Goal: Task Accomplishment & Management: Manage account settings

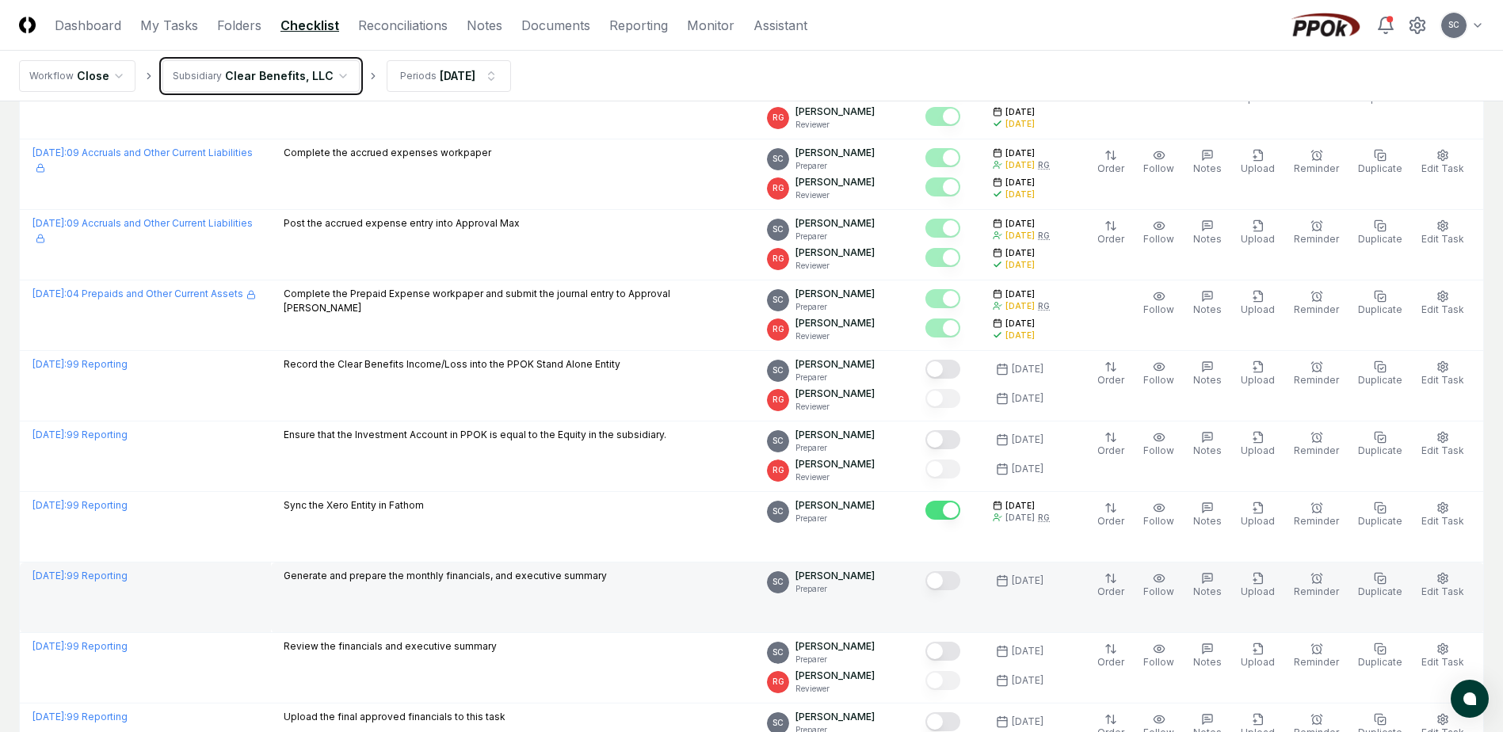
scroll to position [571, 0]
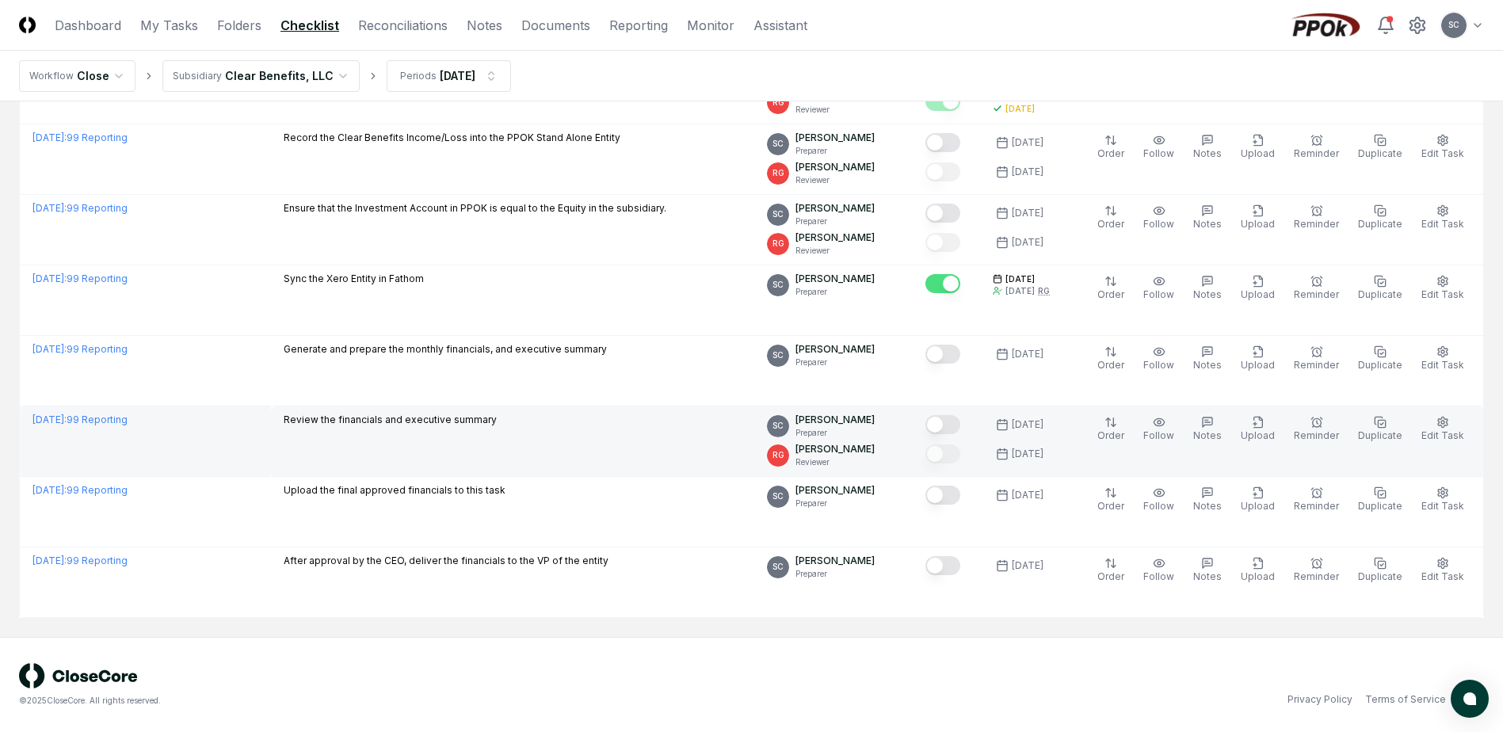
click at [960, 426] on button "Mark complete" at bounding box center [942, 424] width 35 height 19
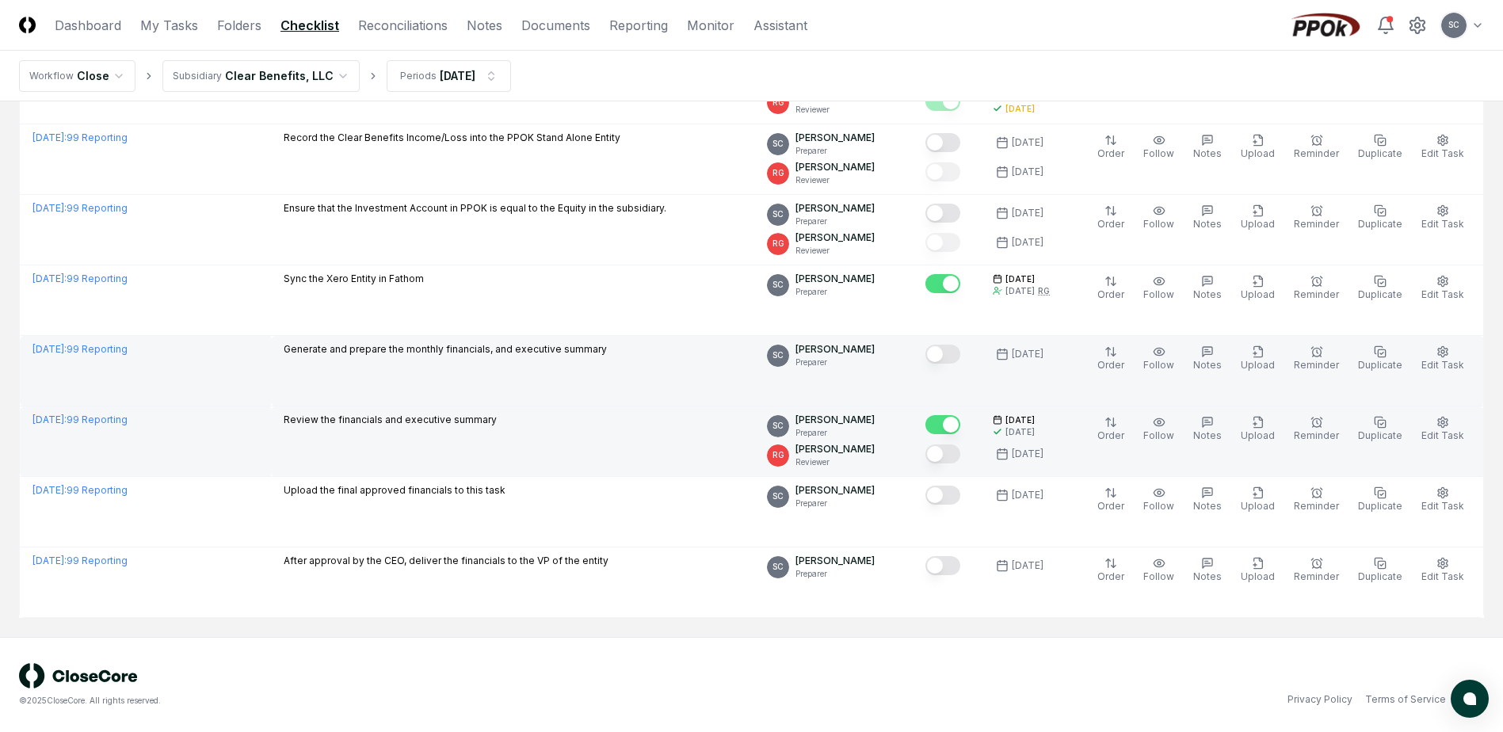
click at [980, 362] on td at bounding box center [946, 371] width 67 height 71
click at [944, 348] on button "Mark complete" at bounding box center [942, 354] width 35 height 19
click at [960, 350] on button "Mark complete" at bounding box center [942, 354] width 35 height 19
click at [958, 355] on button "Mark complete" at bounding box center [942, 354] width 35 height 19
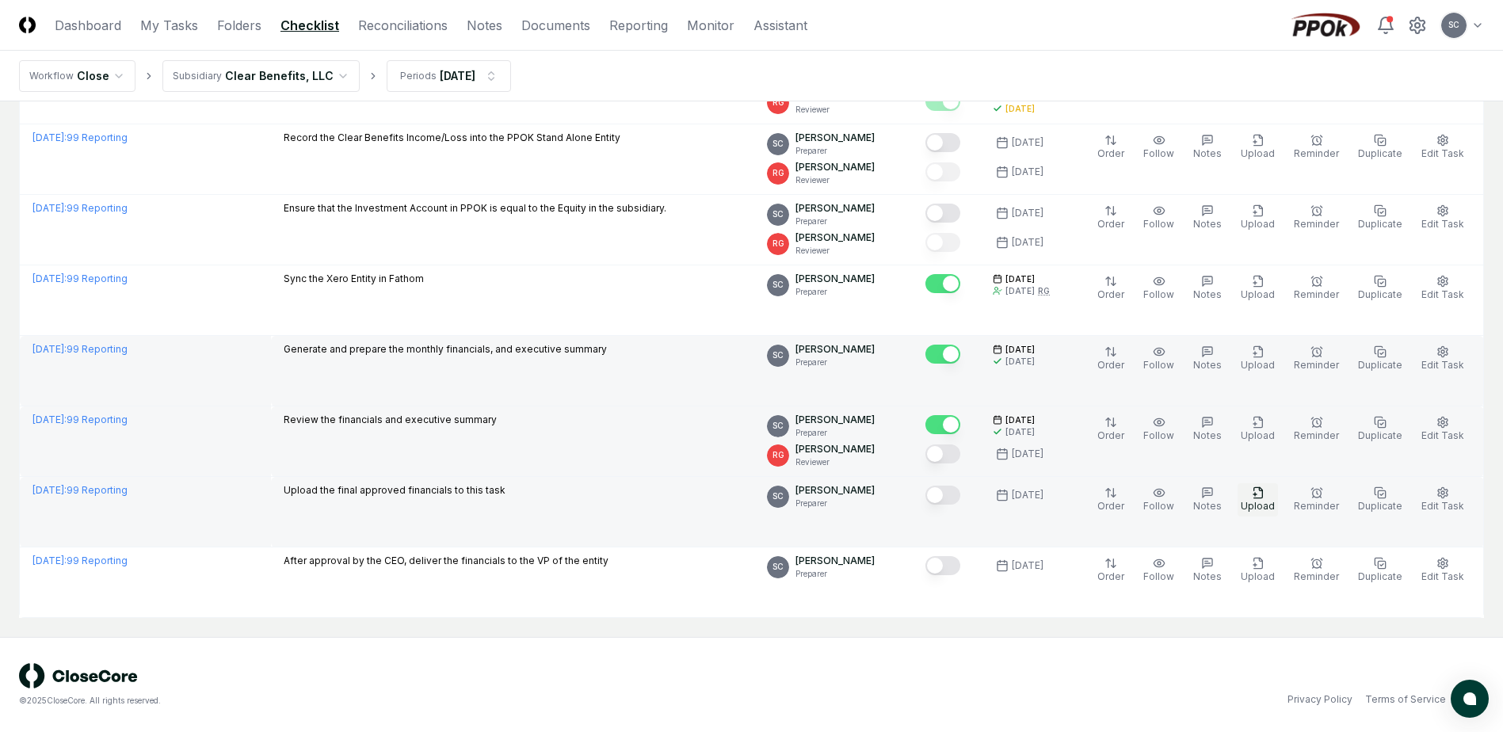
click at [1262, 498] on icon "button" at bounding box center [1257, 492] width 9 height 10
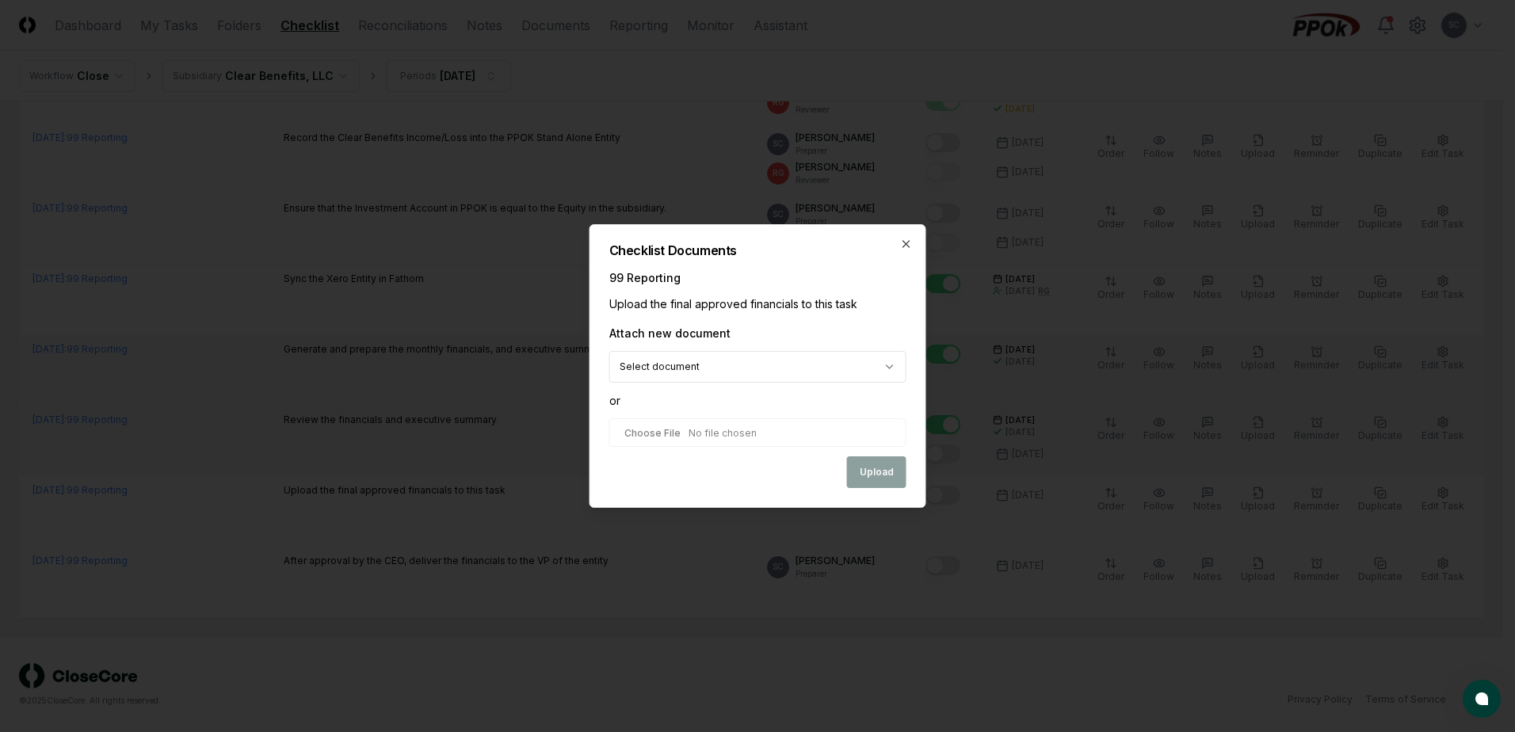
click at [659, 433] on input "file" at bounding box center [757, 432] width 297 height 29
type input "**********"
click at [871, 471] on button "Upload" at bounding box center [876, 474] width 59 height 32
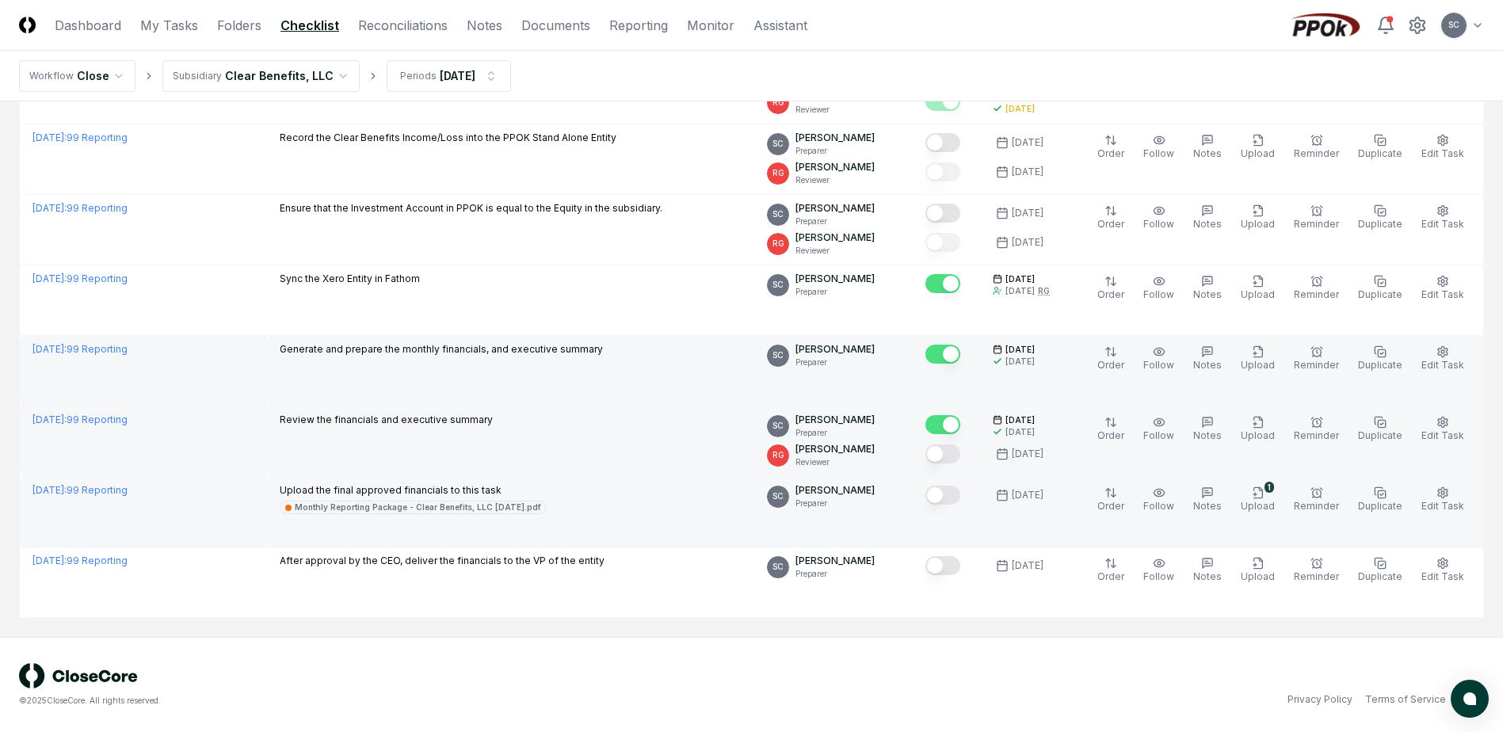
click at [960, 487] on button "Mark complete" at bounding box center [942, 495] width 35 height 19
click at [234, 69] on html "CloseCore Dashboard My Tasks Folders Checklist Reconciliations Notes Documents …" at bounding box center [751, 80] width 1503 height 1303
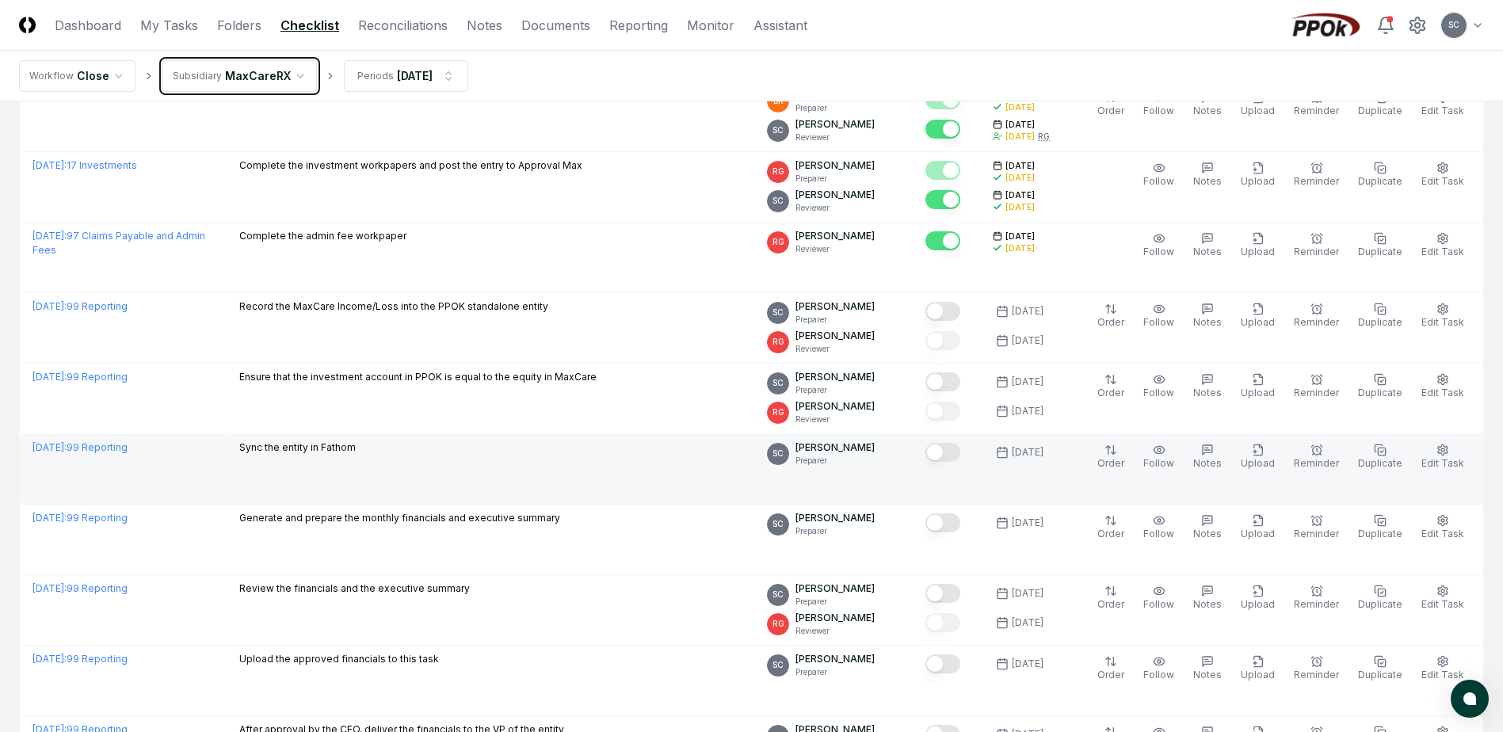
scroll to position [1215, 0]
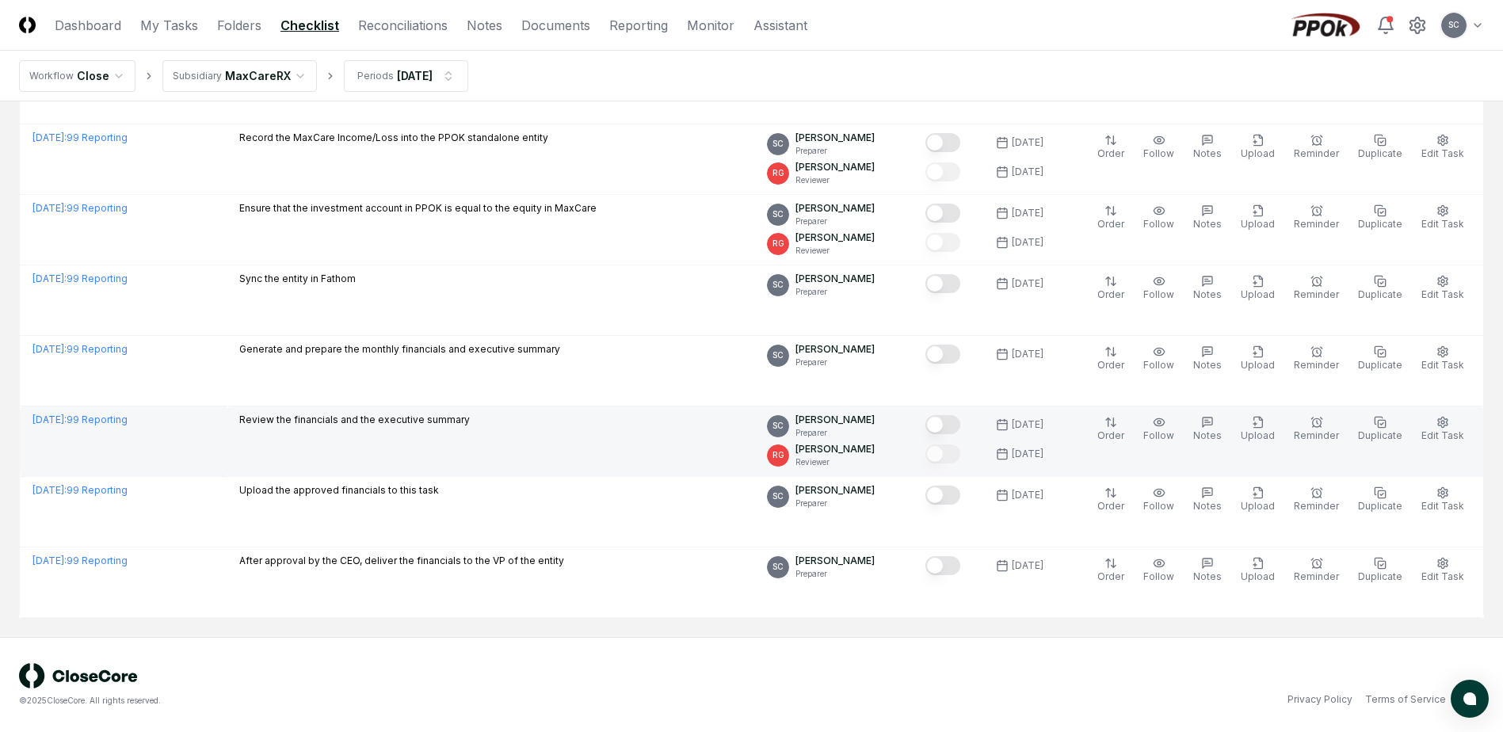
click at [960, 421] on button "Mark complete" at bounding box center [942, 424] width 35 height 19
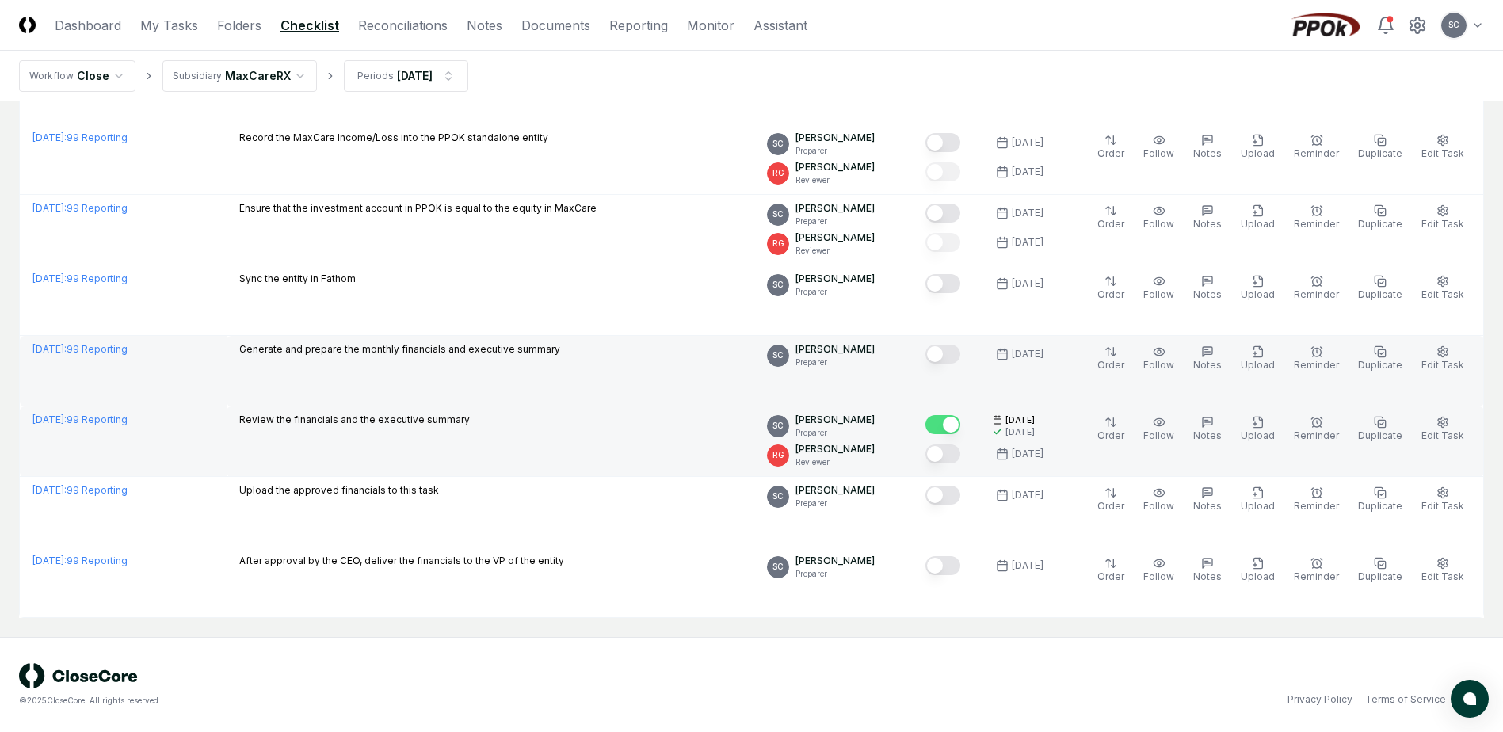
click at [960, 349] on button "Mark complete" at bounding box center [942, 354] width 35 height 19
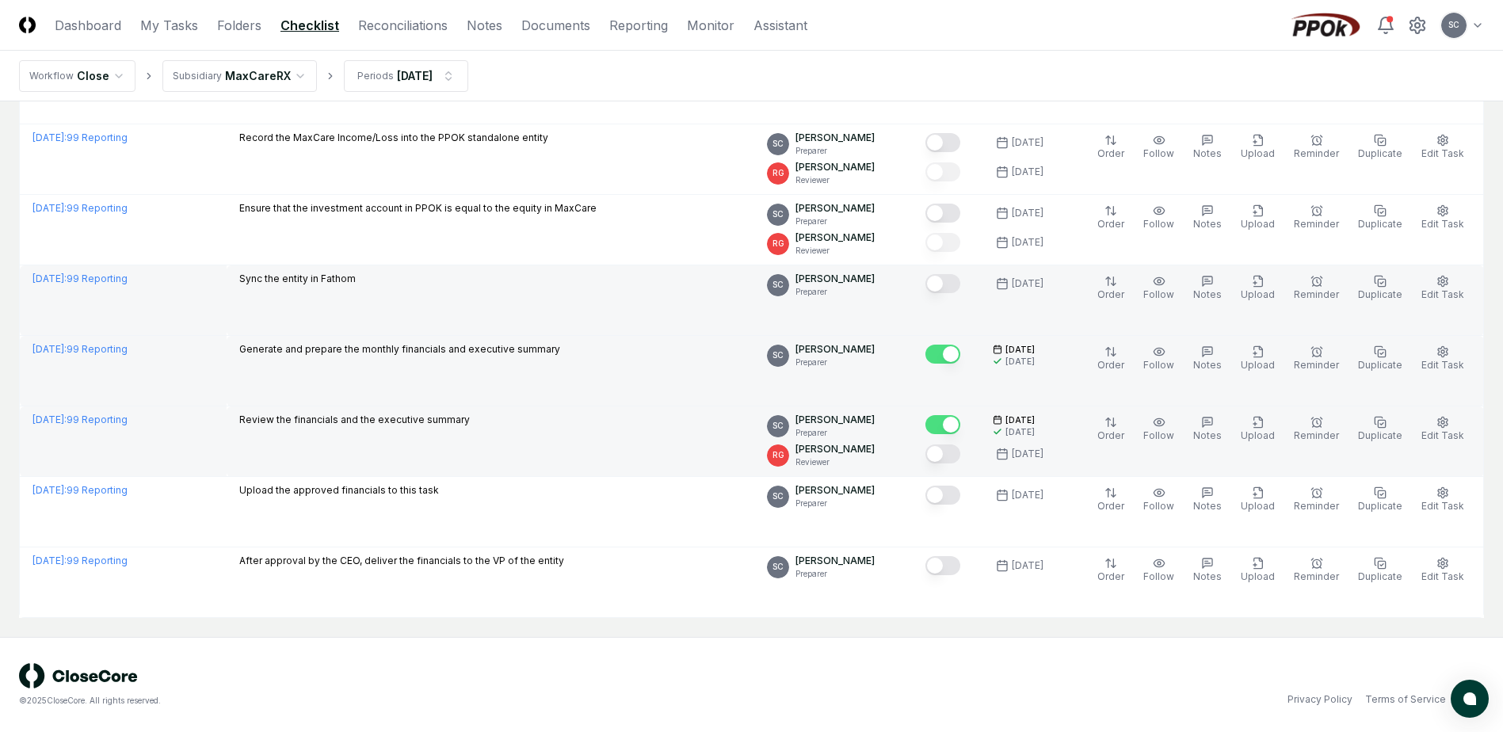
click at [959, 284] on button "Mark complete" at bounding box center [942, 283] width 35 height 19
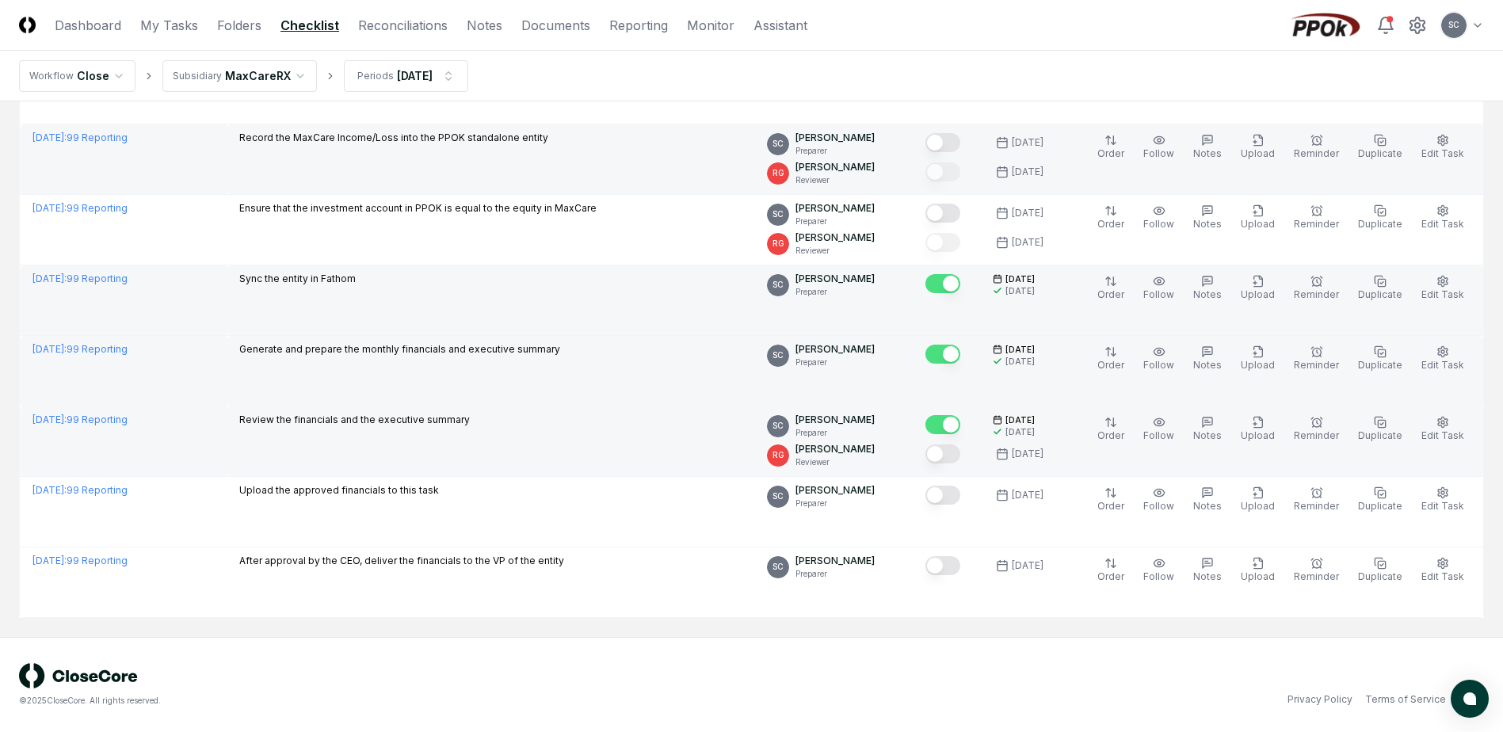
click at [960, 147] on button "Mark complete" at bounding box center [942, 142] width 35 height 19
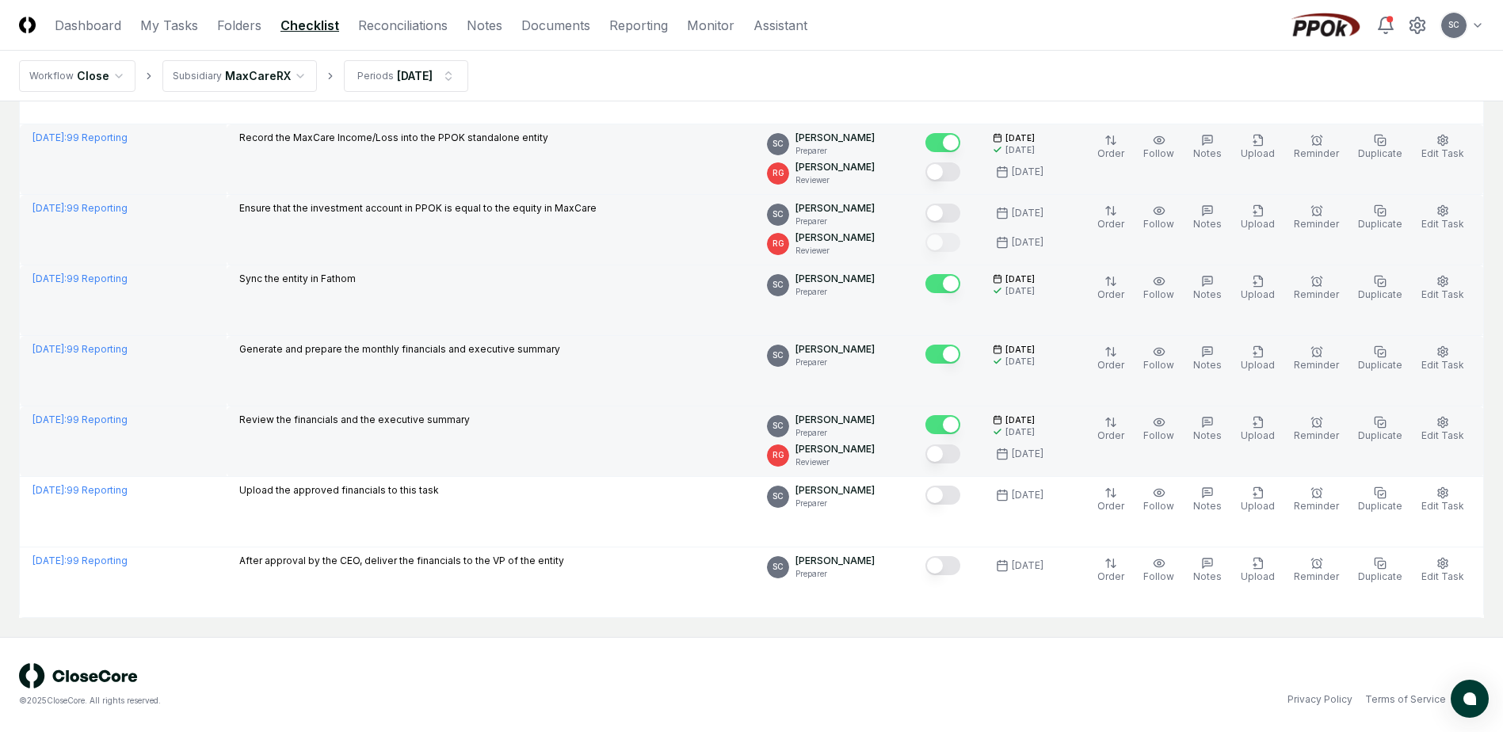
click at [960, 211] on button "Mark complete" at bounding box center [942, 213] width 35 height 19
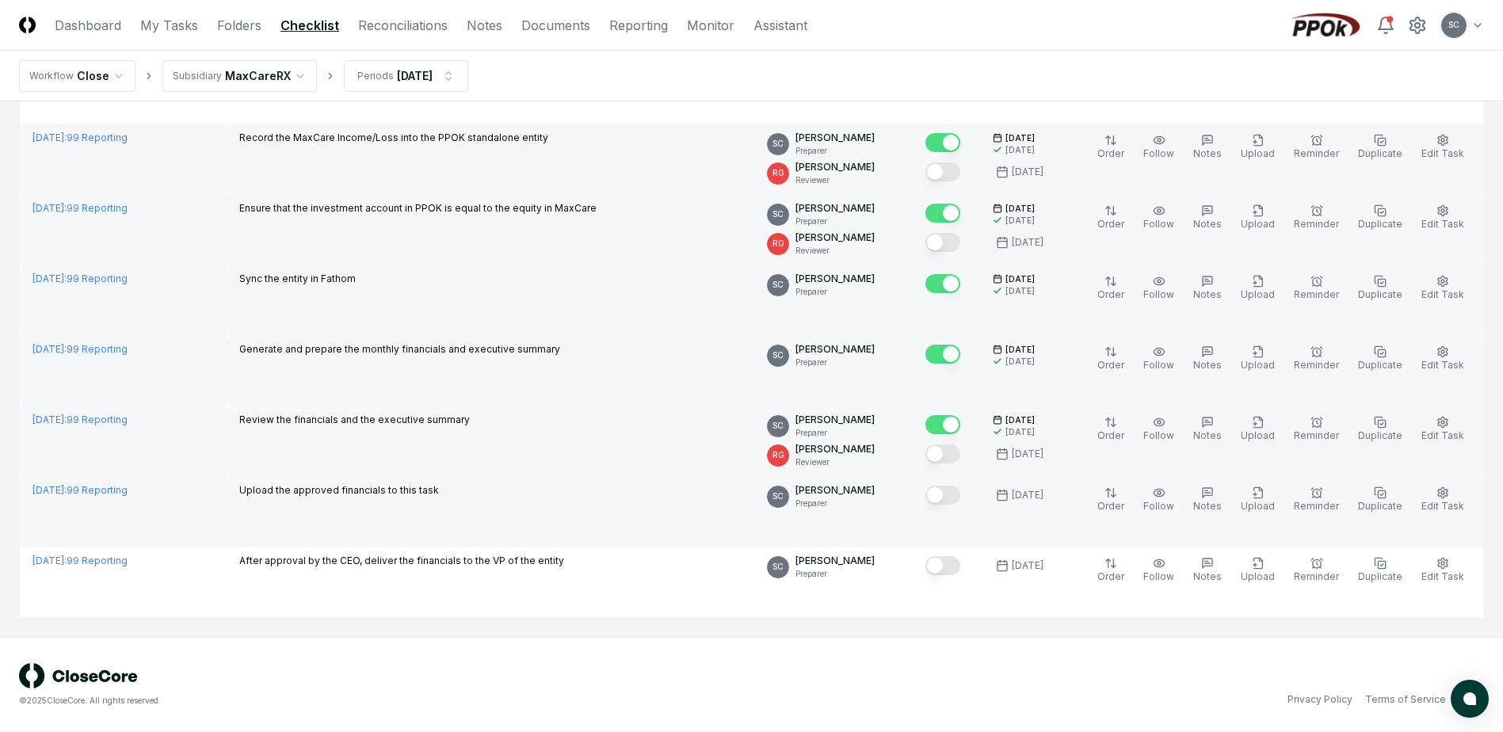
click at [960, 500] on button "Mark complete" at bounding box center [942, 495] width 35 height 19
click at [1264, 494] on icon "button" at bounding box center [1258, 492] width 13 height 13
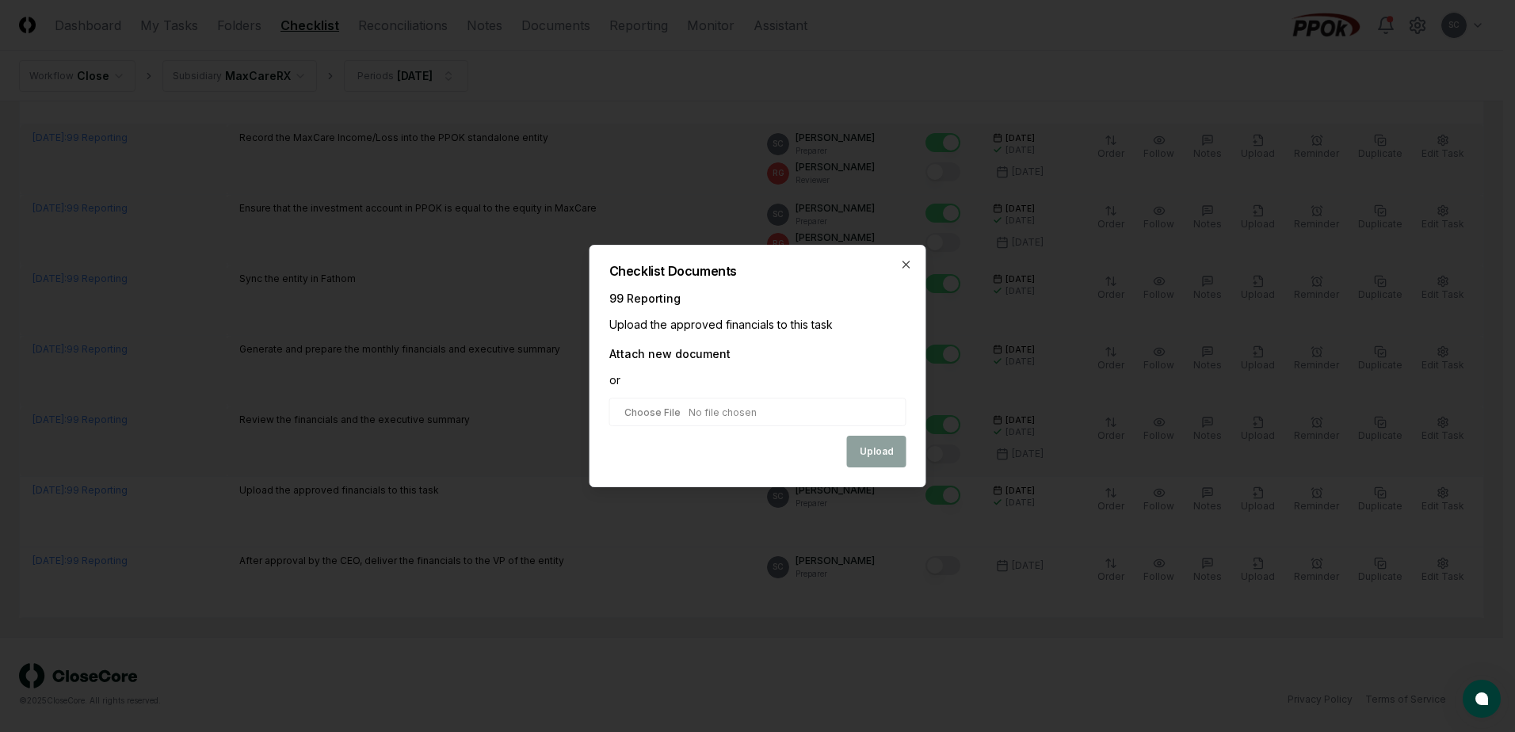
click at [647, 410] on input "file" at bounding box center [757, 412] width 297 height 29
type input "**********"
click at [869, 447] on button "Upload" at bounding box center [876, 453] width 59 height 32
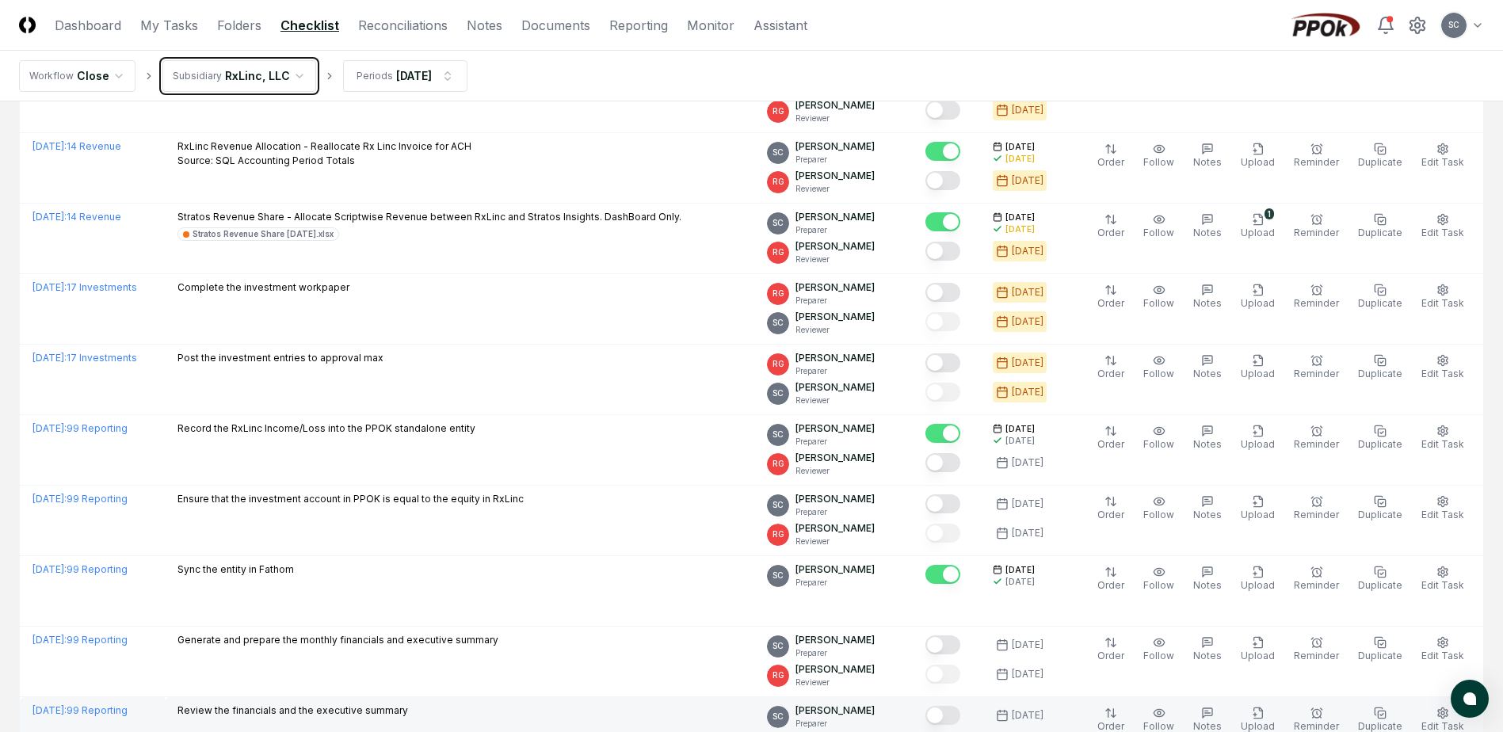
scroll to position [246, 0]
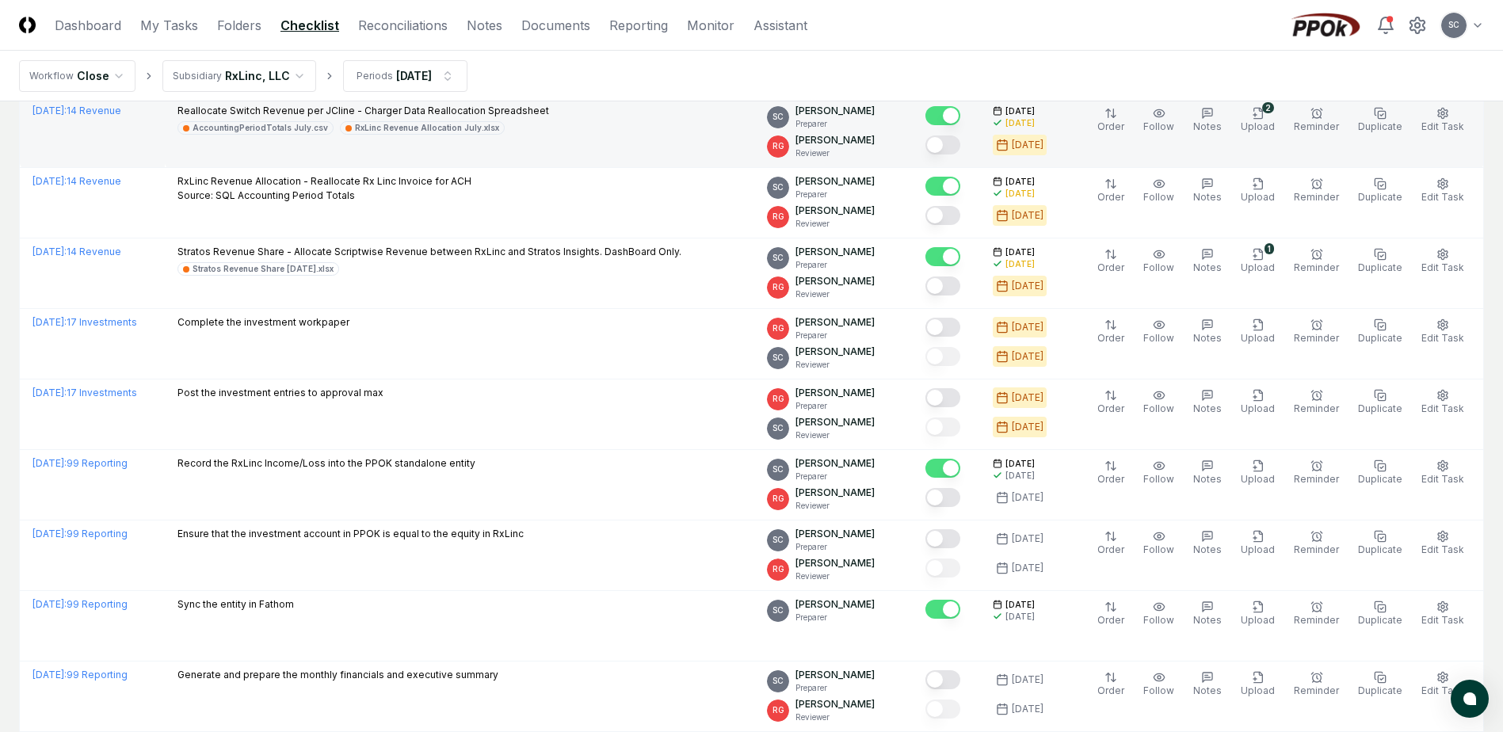
click at [960, 143] on button "Mark complete" at bounding box center [942, 144] width 35 height 19
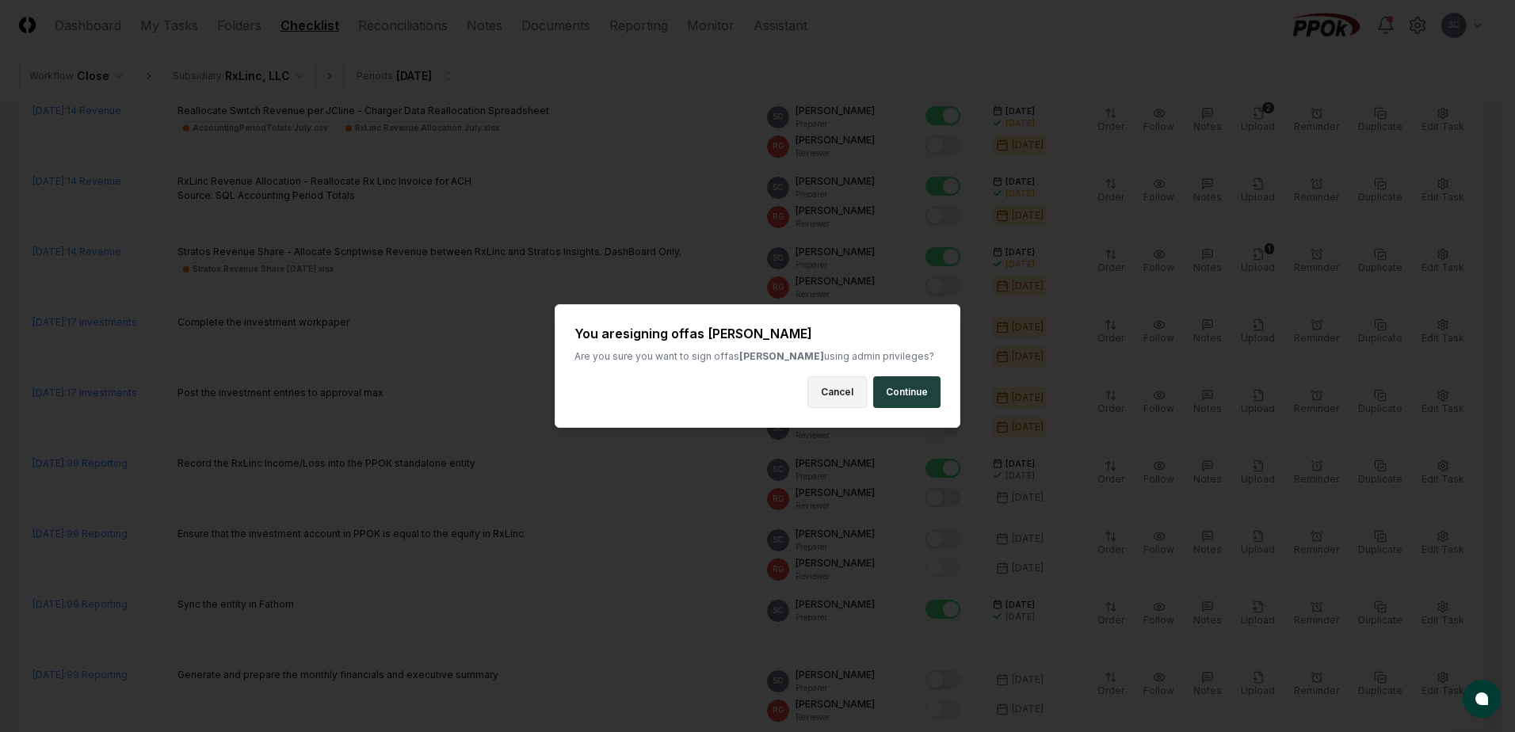
click at [840, 394] on button "Cancel" at bounding box center [836, 392] width 59 height 32
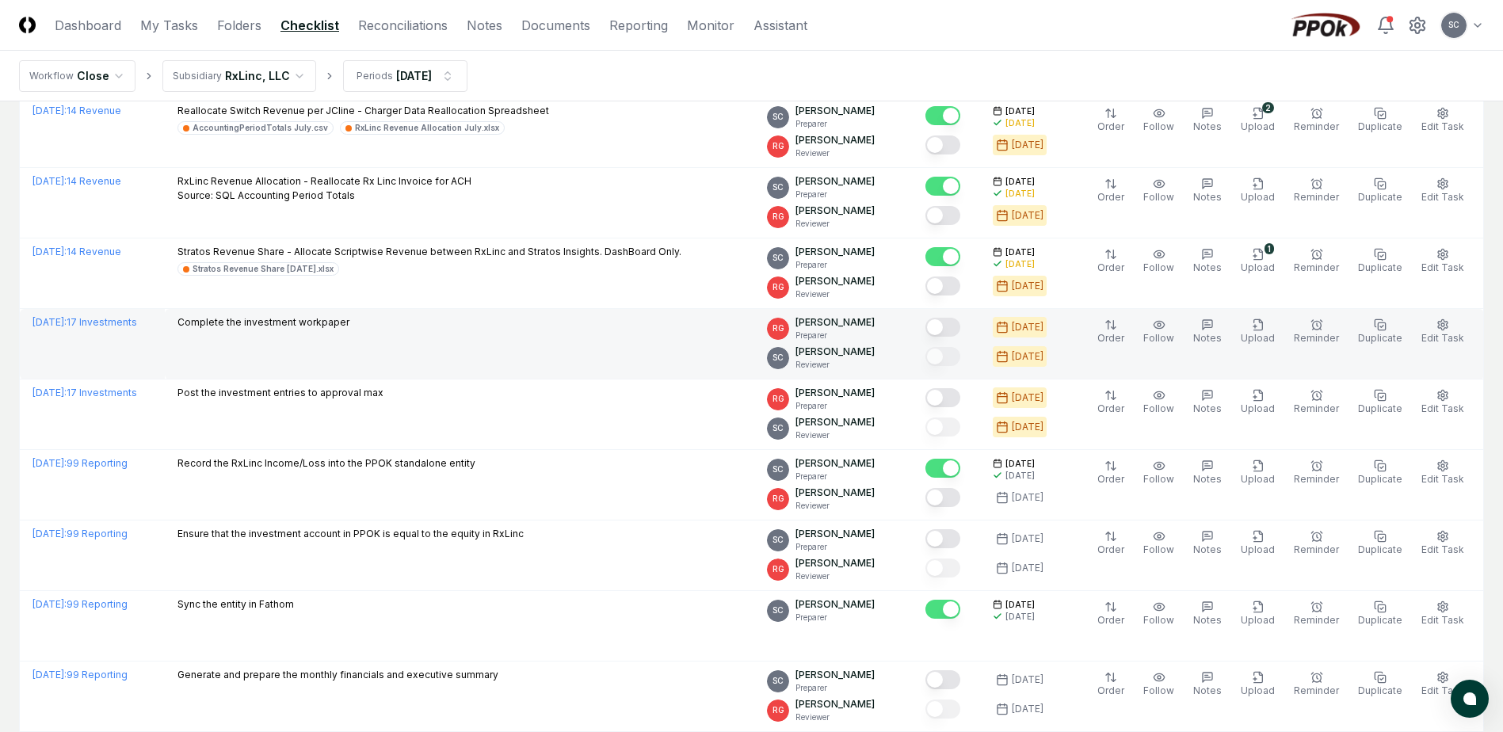
click at [960, 329] on button "Mark complete" at bounding box center [942, 327] width 35 height 19
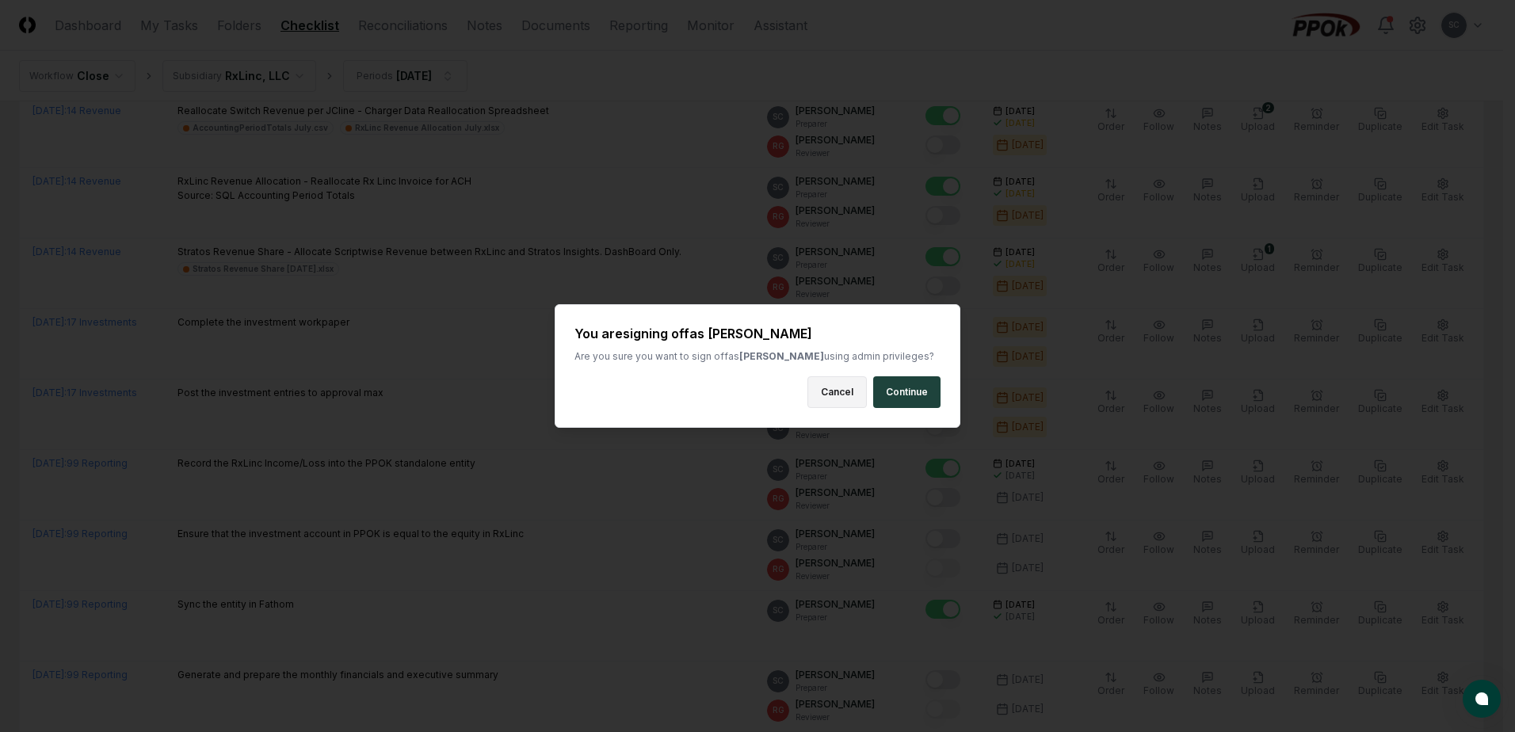
click at [856, 391] on button "Cancel" at bounding box center [836, 392] width 59 height 32
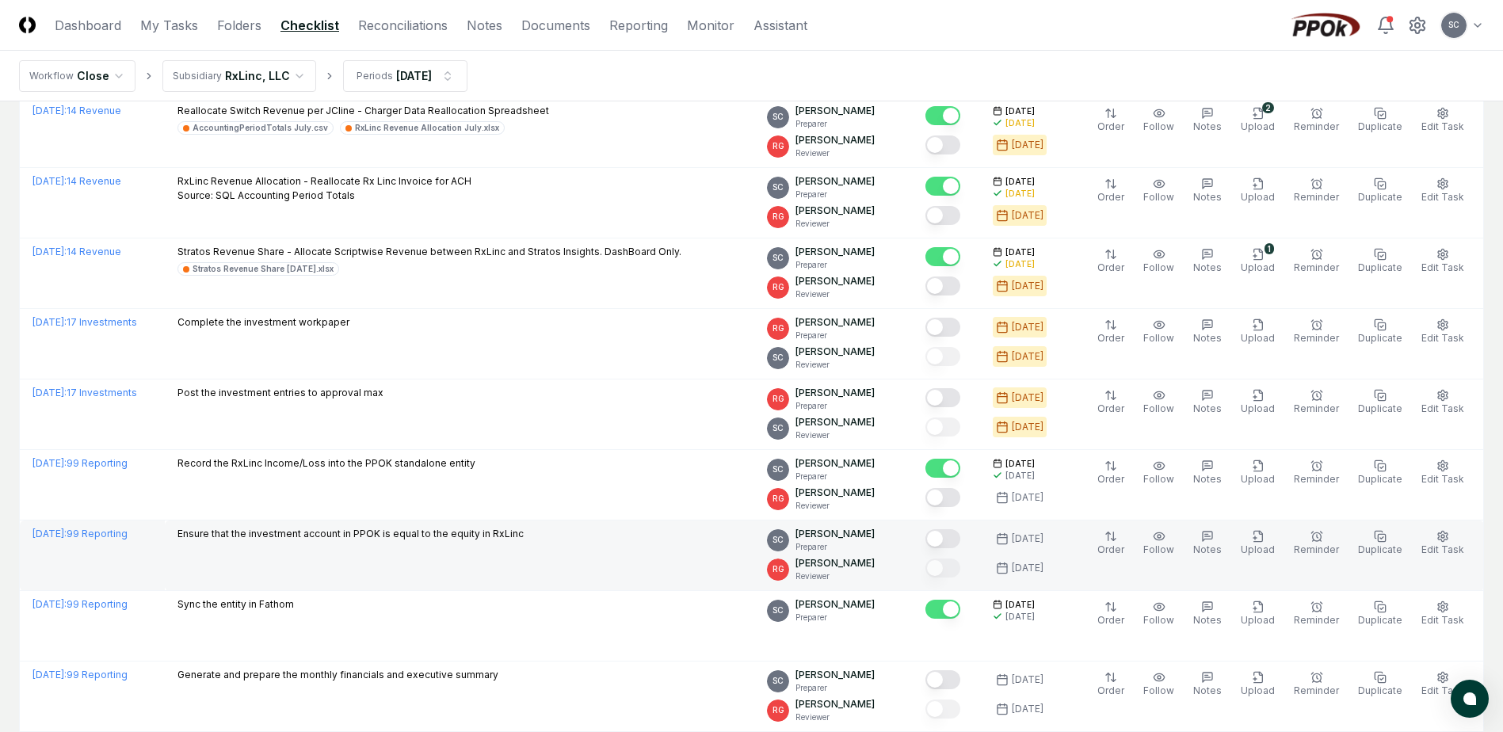
click at [960, 535] on button "Mark complete" at bounding box center [942, 538] width 35 height 19
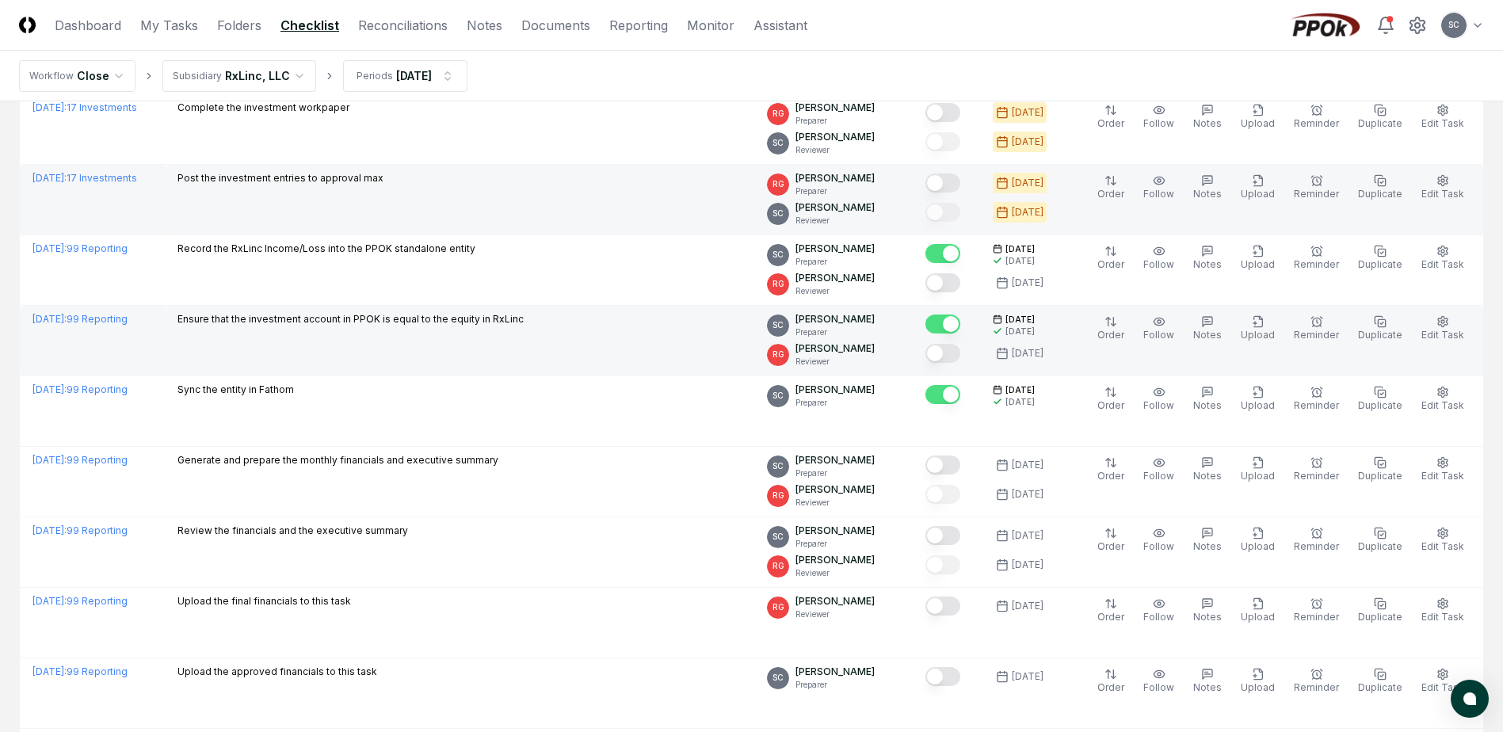
scroll to position [483, 0]
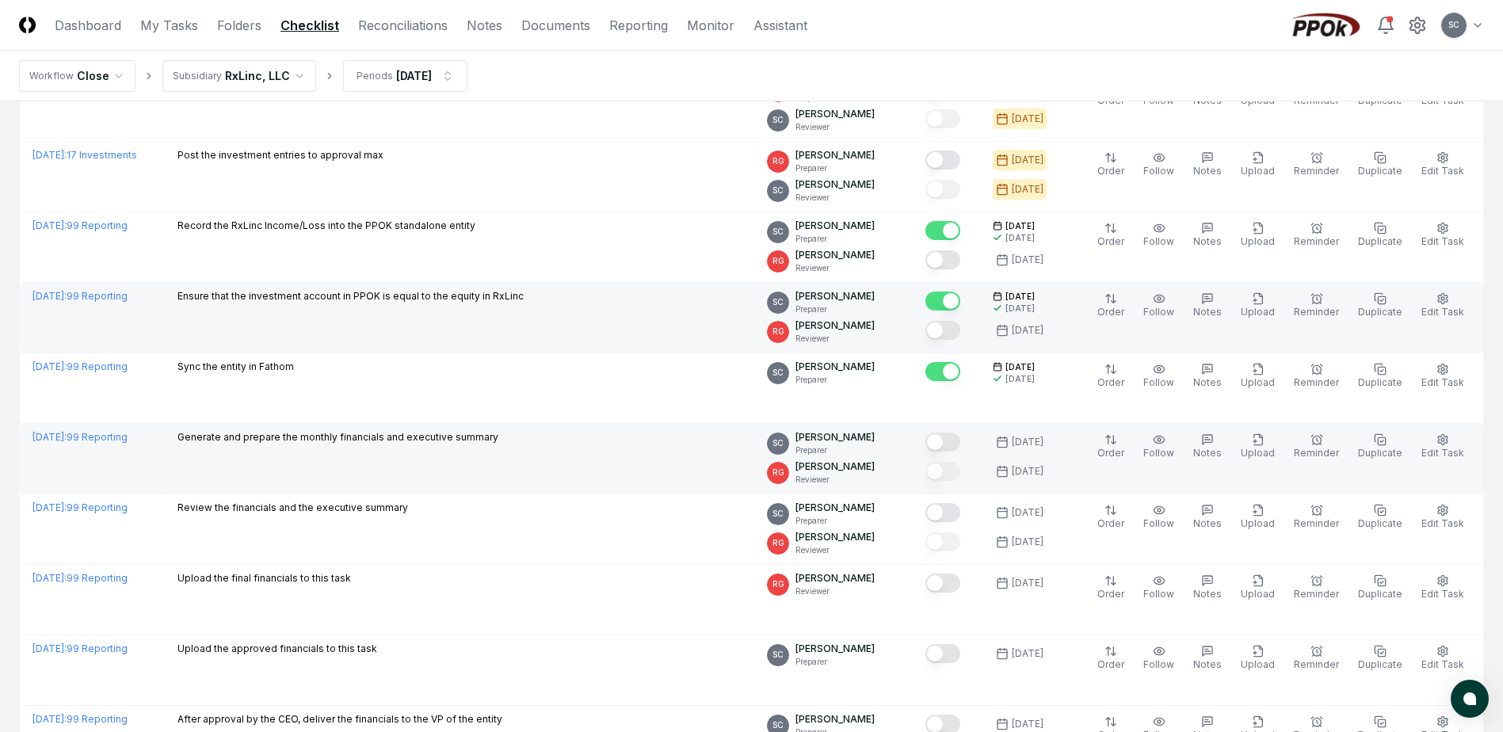
click at [960, 446] on button "Mark complete" at bounding box center [942, 442] width 35 height 19
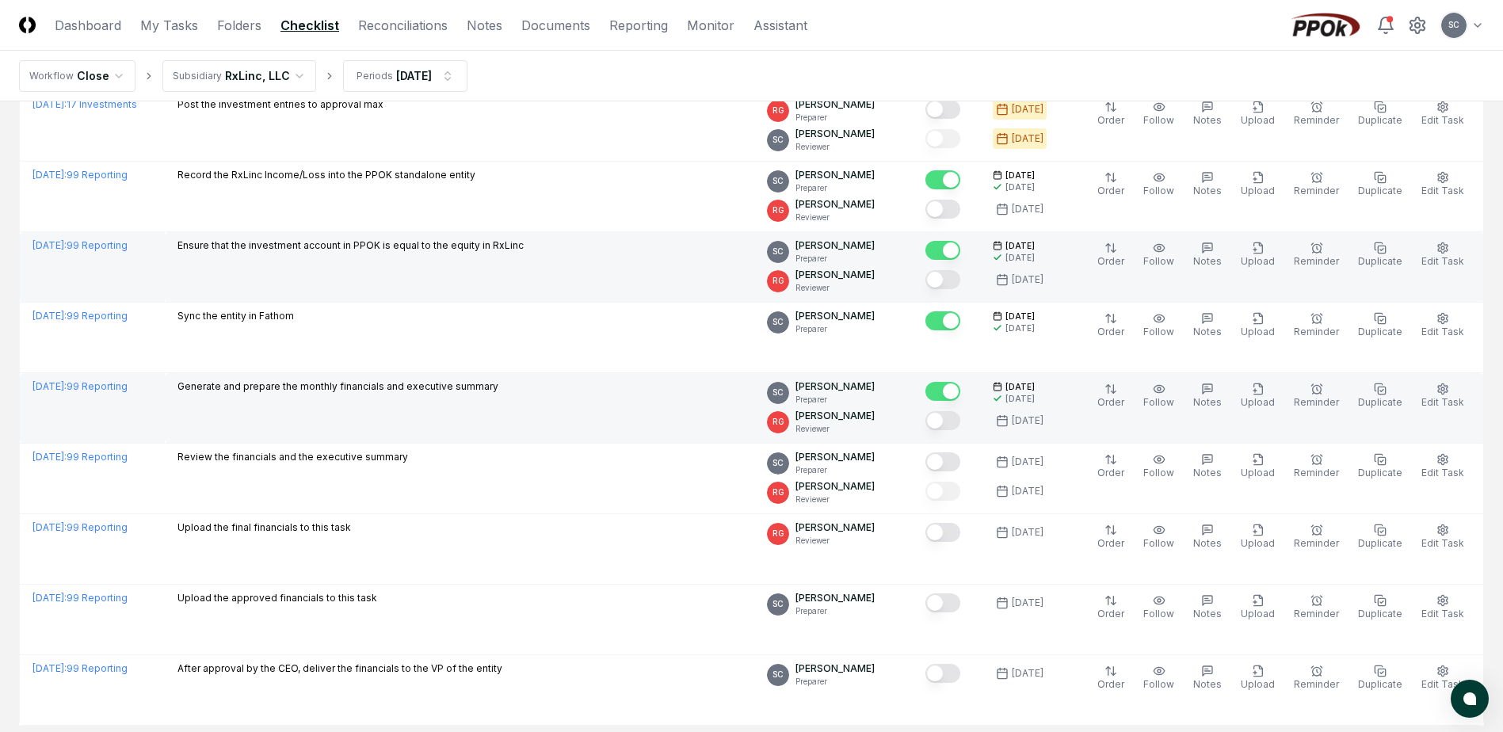
scroll to position [562, 0]
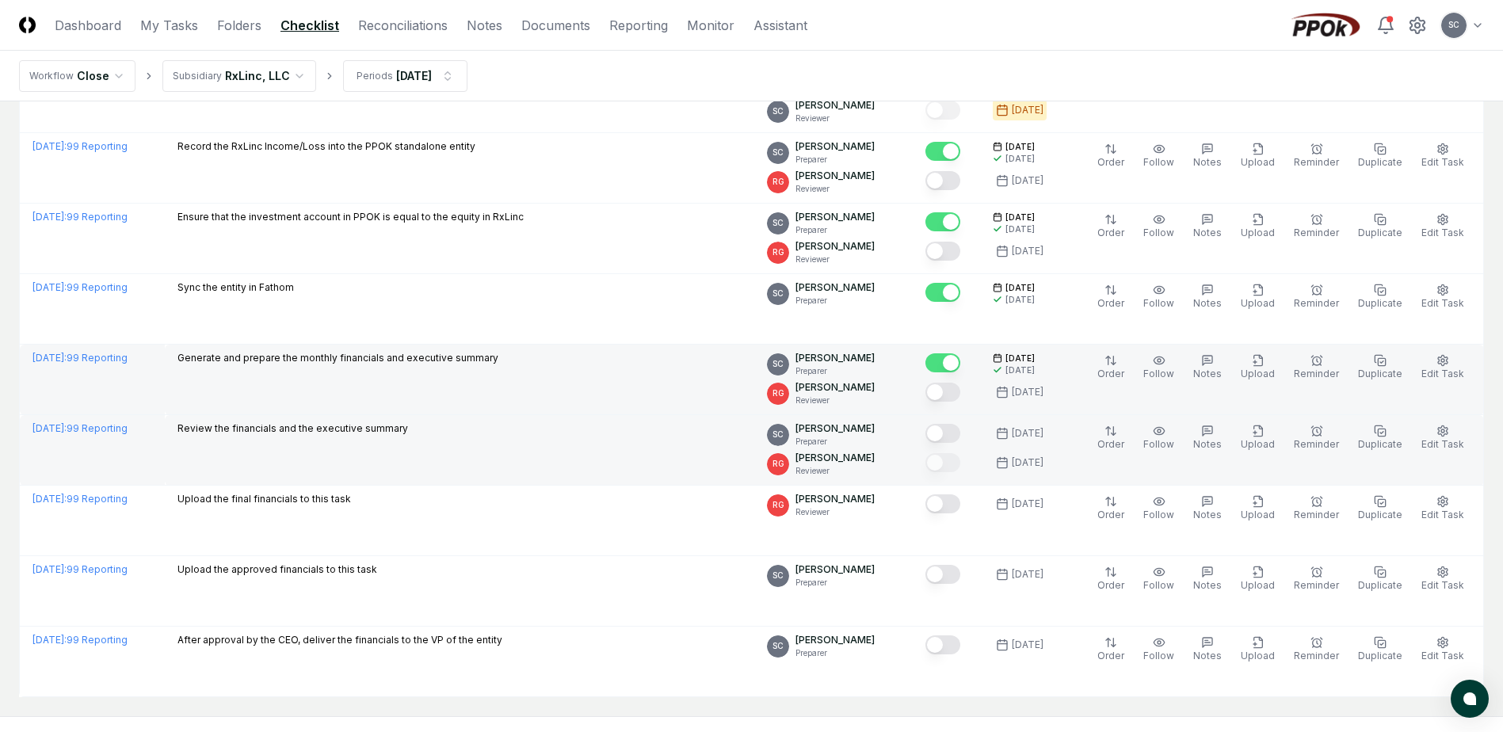
click at [960, 439] on button "Mark complete" at bounding box center [942, 433] width 35 height 19
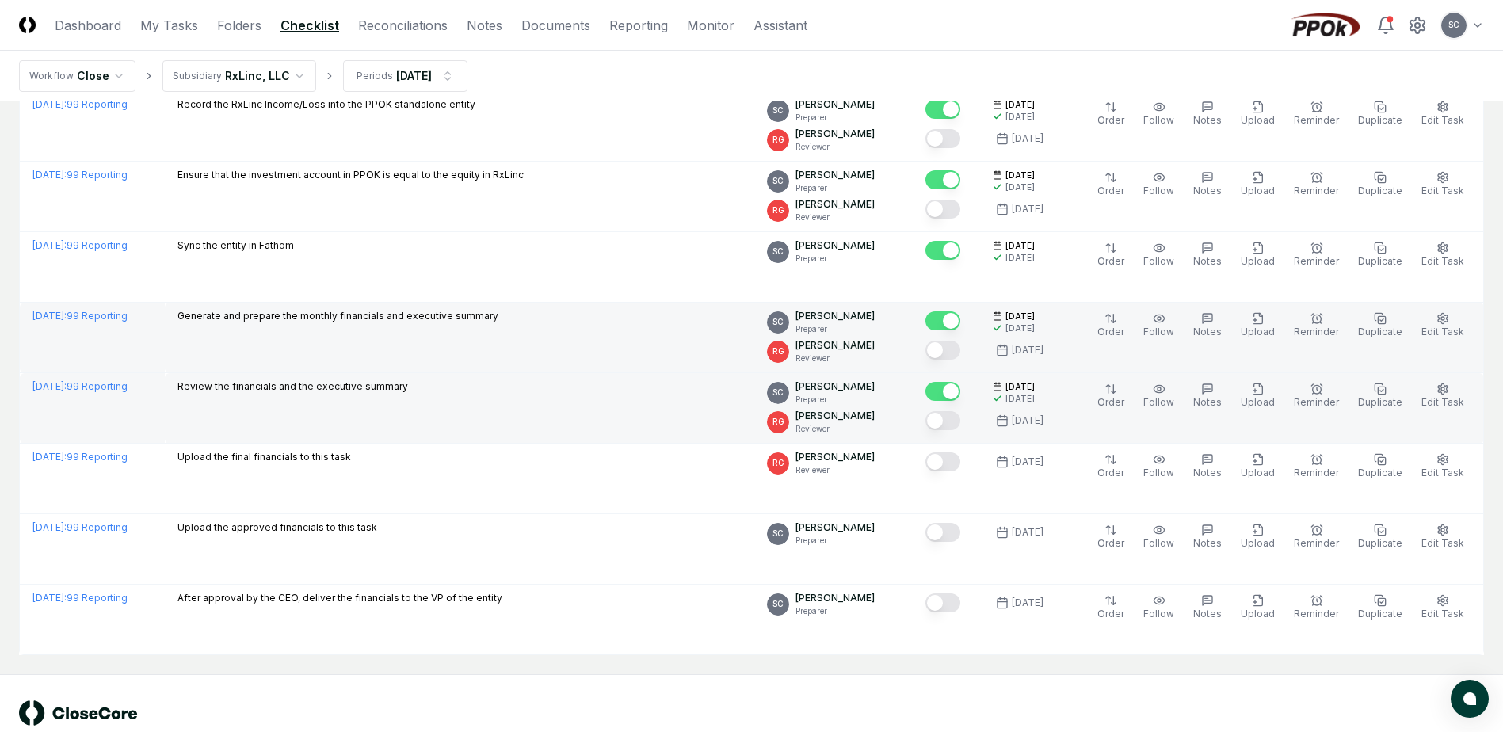
scroll to position [642, 0]
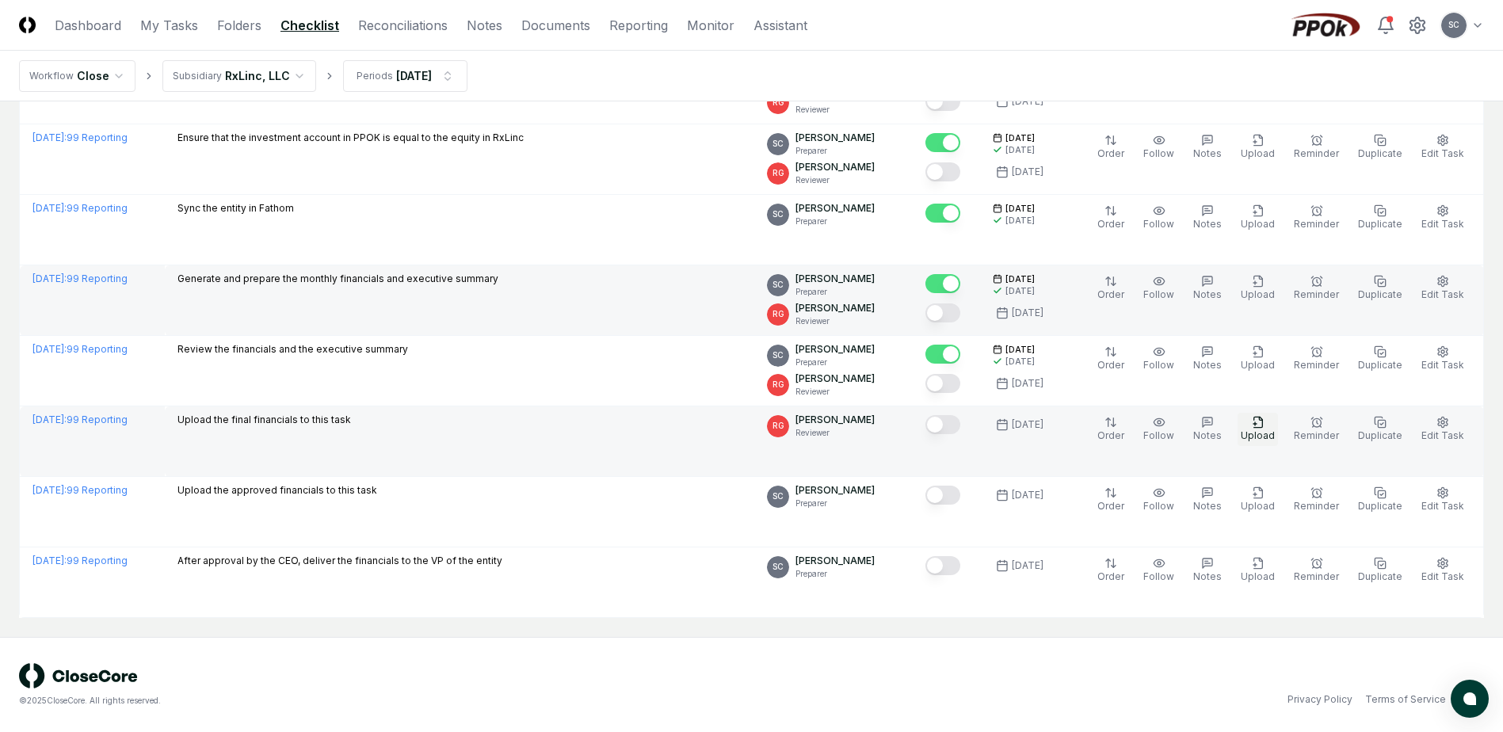
click at [1261, 426] on icon "button" at bounding box center [1258, 422] width 13 height 13
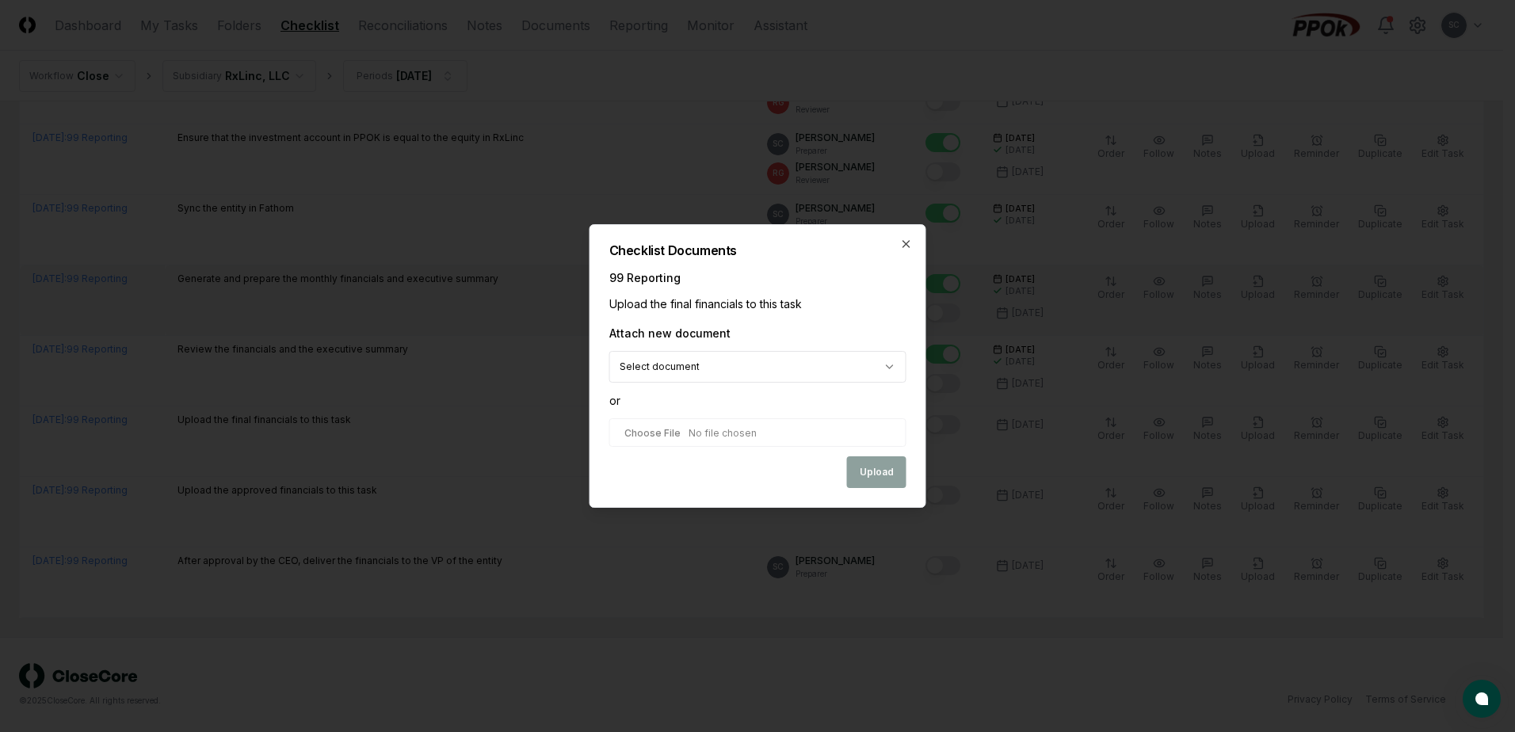
click at [650, 438] on input "file" at bounding box center [757, 432] width 297 height 29
type input "**********"
click at [863, 475] on button "Upload" at bounding box center [876, 474] width 59 height 32
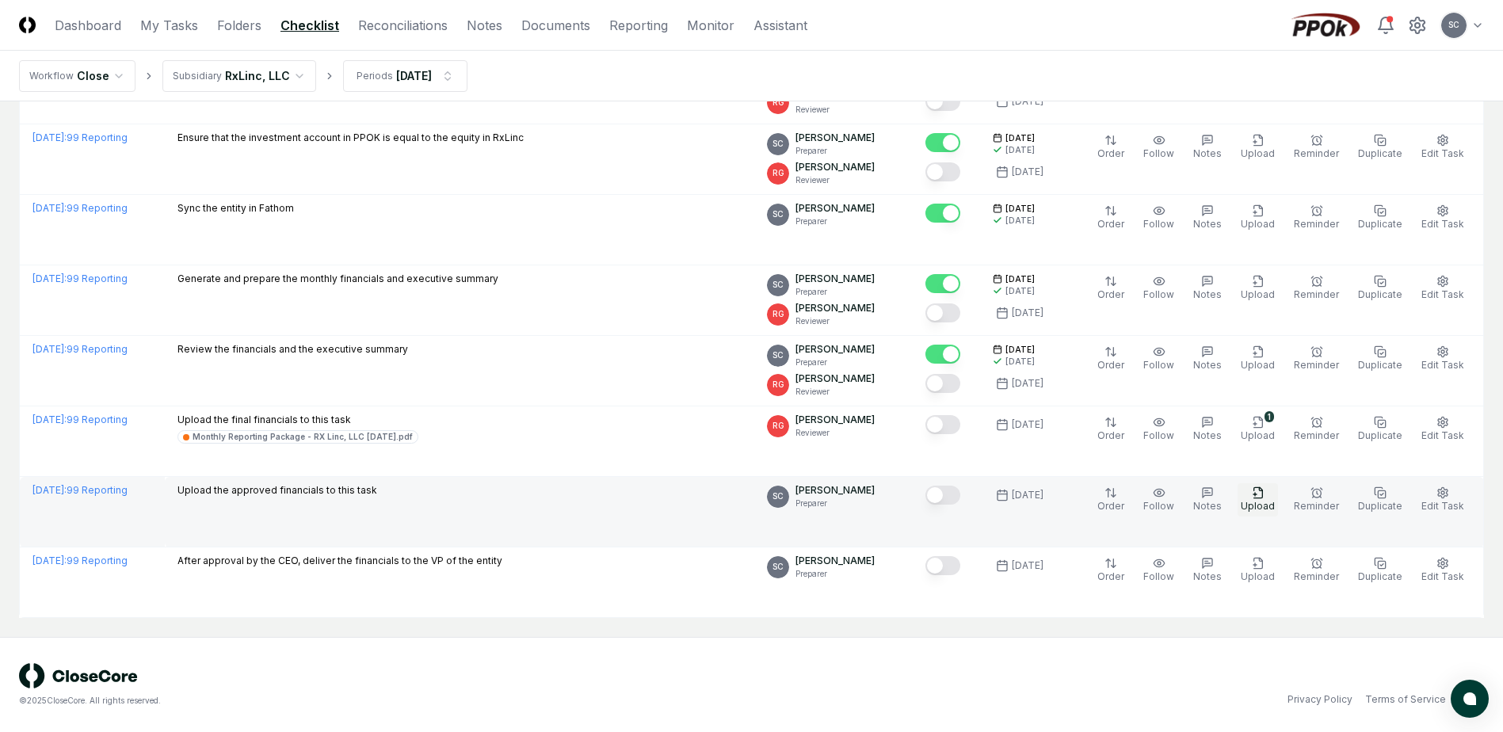
click at [1264, 491] on icon "button" at bounding box center [1258, 492] width 13 height 13
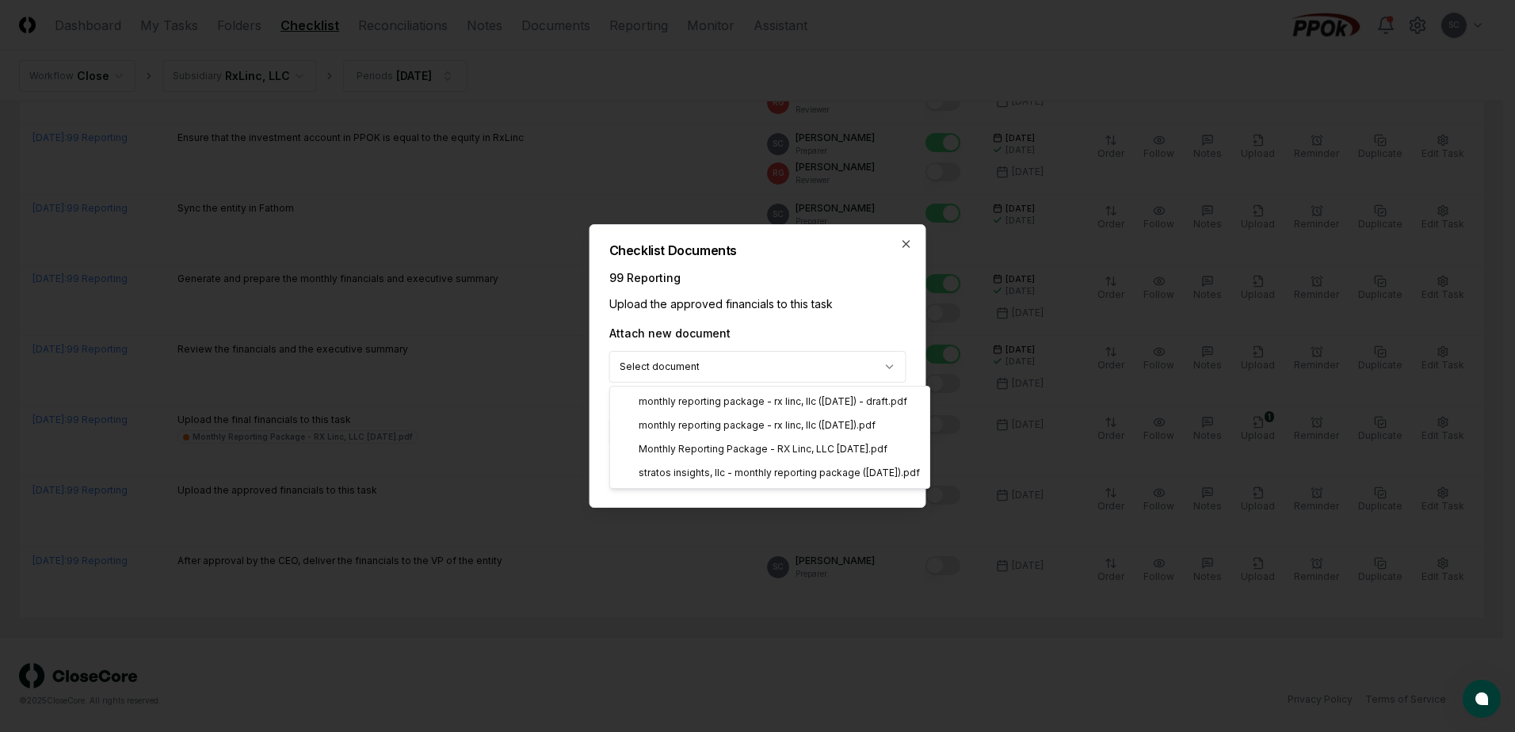
click at [708, 365] on body "CloseCore Dashboard My Tasks Folders Checklist Reconciliations Notes Documents …" at bounding box center [751, 45] width 1503 height 1374
click at [783, 265] on body "CloseCore Dashboard My Tasks Folders Checklist Reconciliations Notes Documents …" at bounding box center [751, 45] width 1503 height 1374
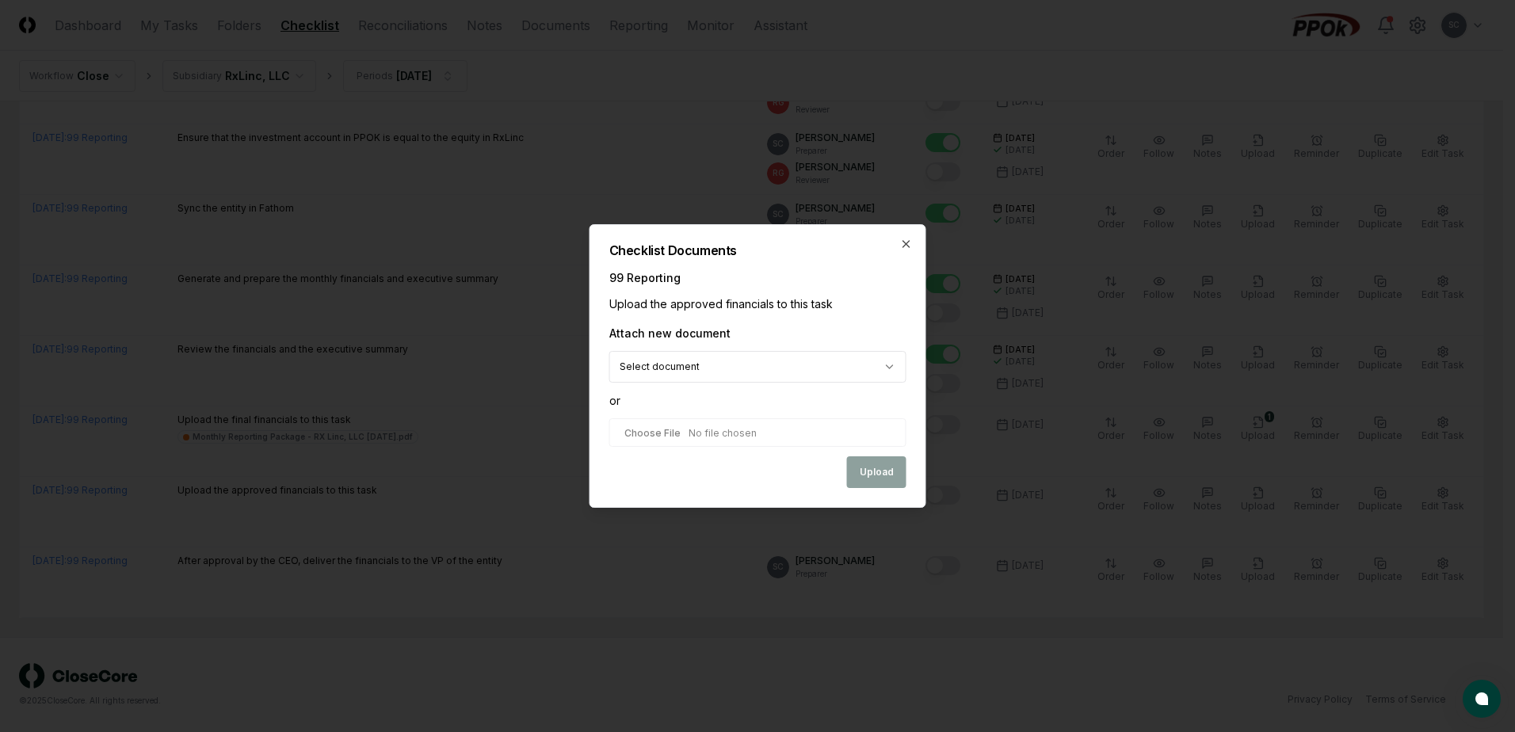
click at [653, 433] on input "file" at bounding box center [757, 432] width 297 height 29
type input "**********"
click at [880, 478] on button "Upload" at bounding box center [876, 474] width 59 height 32
click at [873, 474] on div "Upload" at bounding box center [757, 474] width 297 height 32
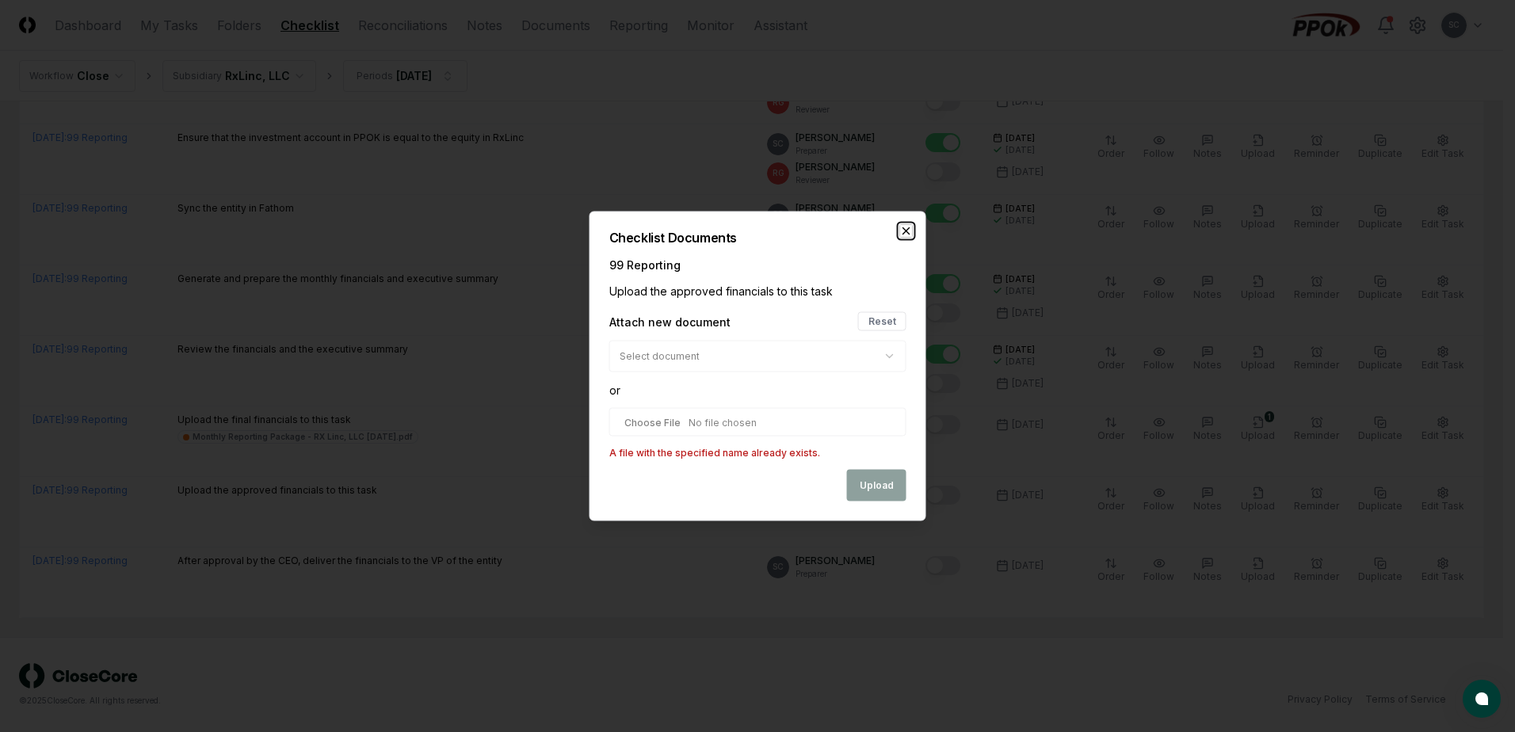
click at [902, 231] on icon "button" at bounding box center [906, 231] width 13 height 13
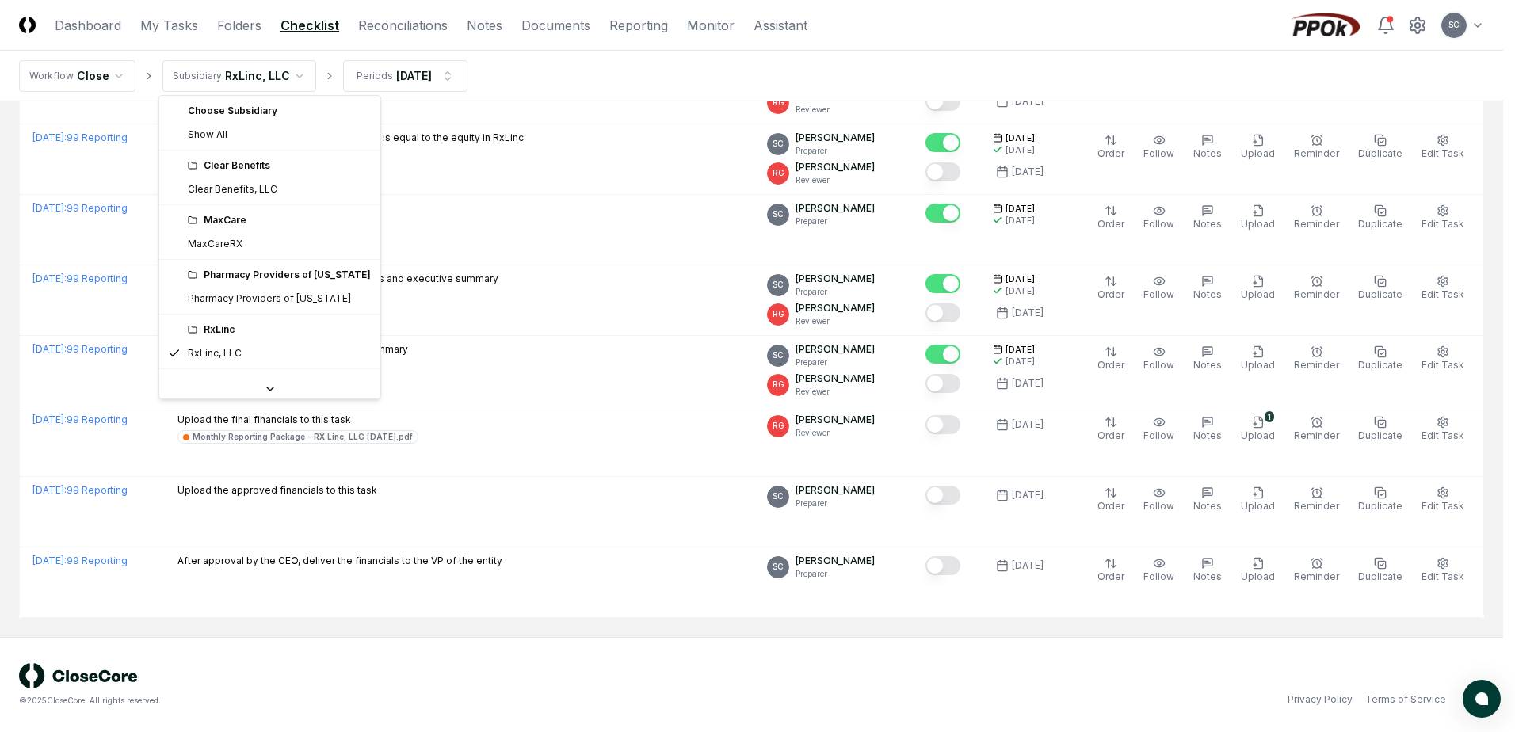
click at [224, 74] on html "CloseCore Dashboard My Tasks Folders Checklist Reconciliations Notes Documents …" at bounding box center [757, 45] width 1515 height 1374
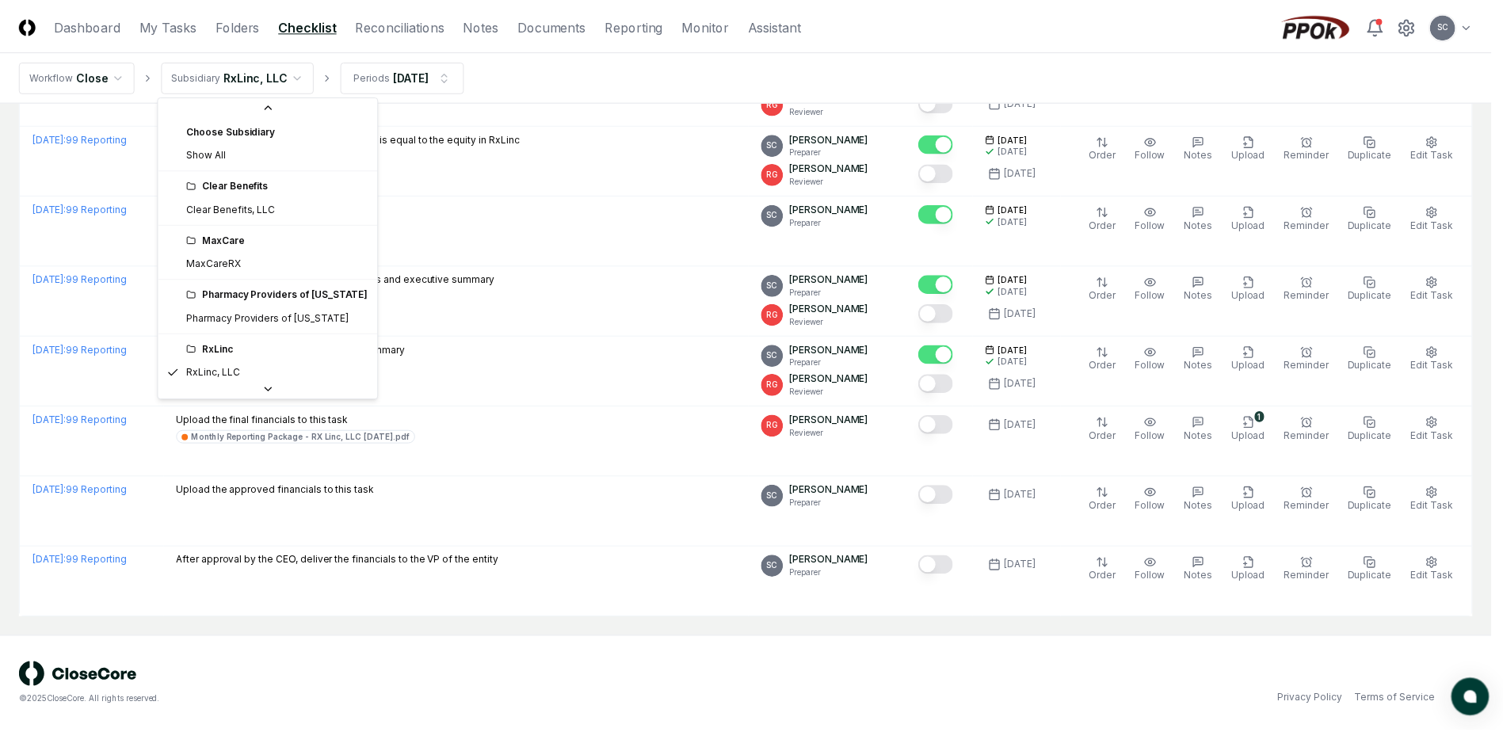
scroll to position [44, 0]
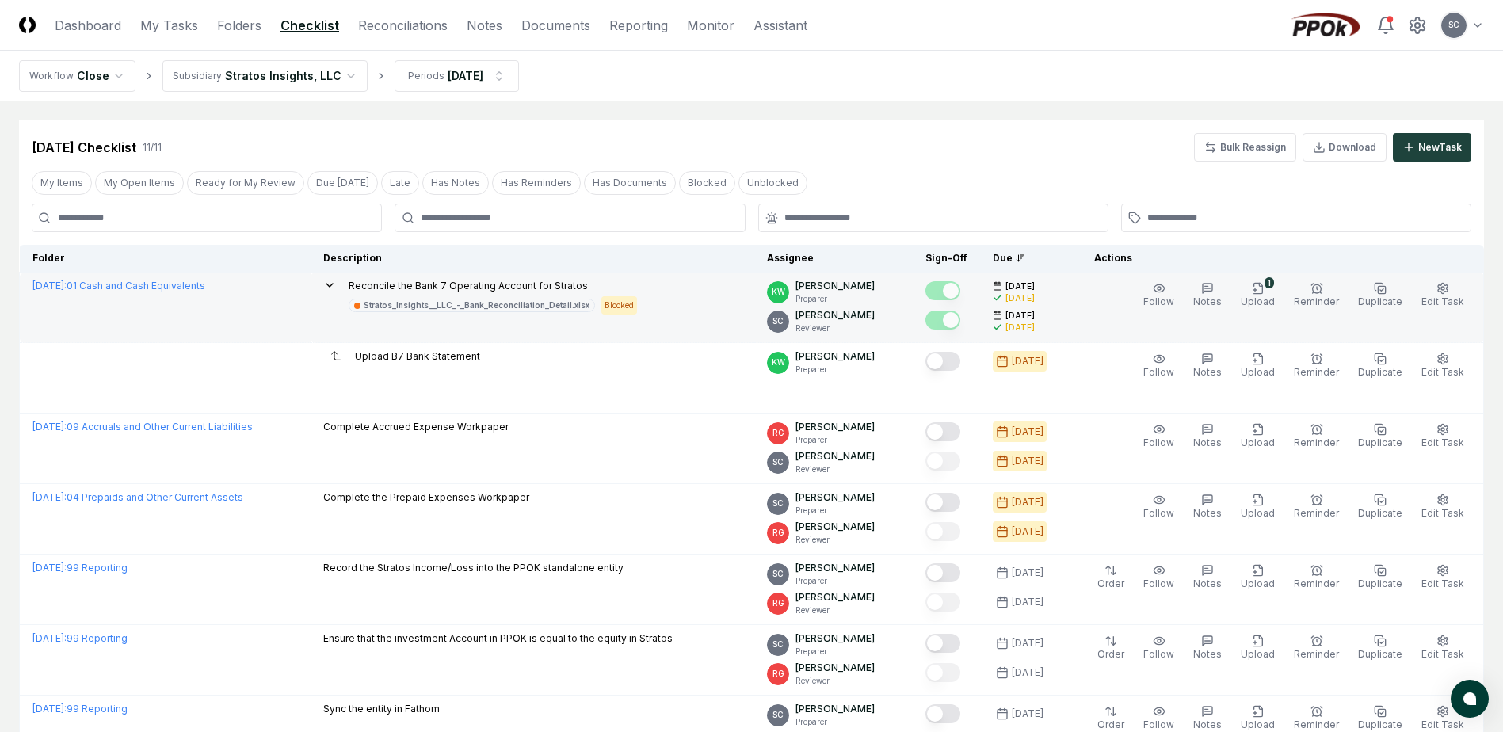
click at [117, 311] on td "[DATE] : 01 Cash and Cash Equivalents" at bounding box center [166, 308] width 292 height 71
click at [1264, 290] on icon "button" at bounding box center [1258, 288] width 13 height 13
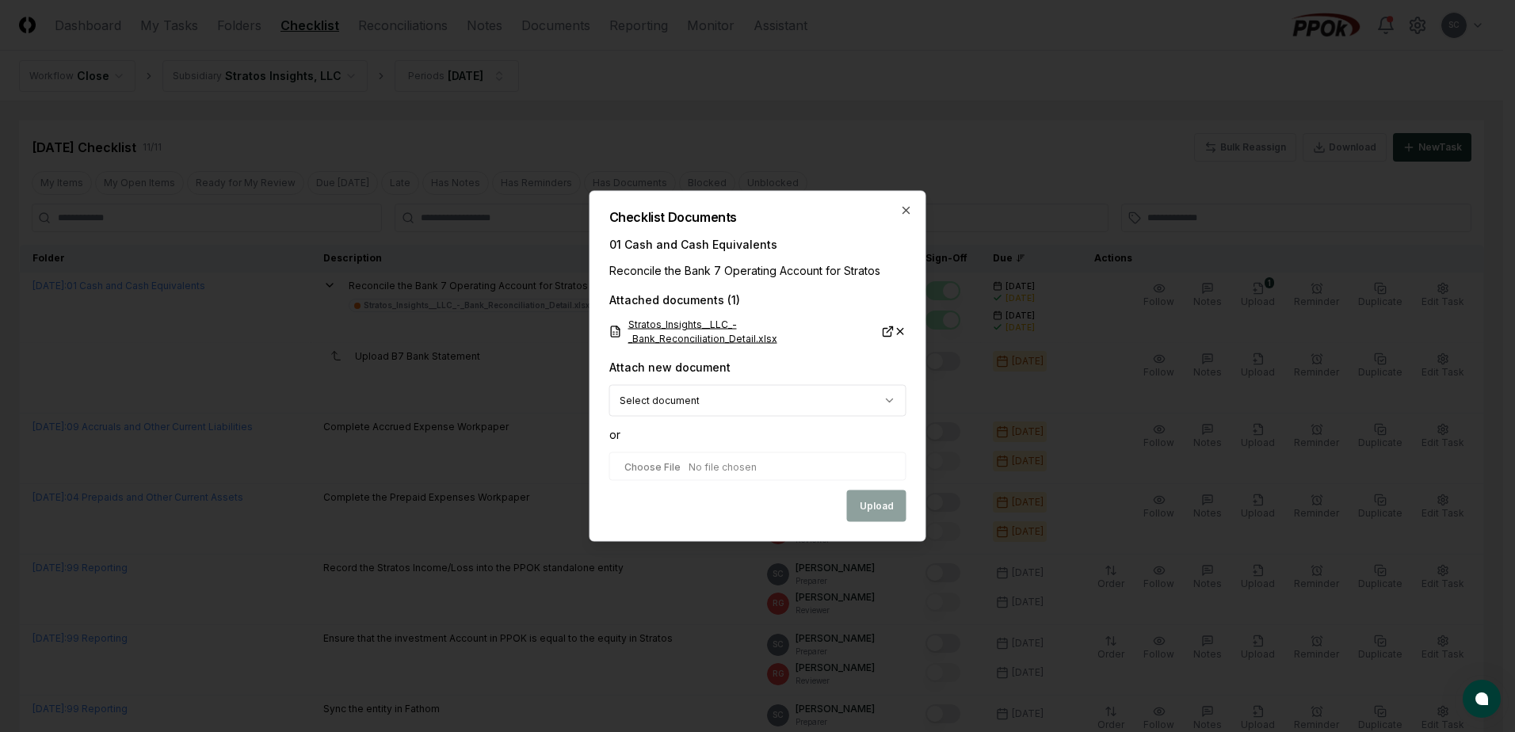
click at [665, 338] on link "Stratos_Insights__LLC_-_Bank_Reconciliation_Detail.xlsx" at bounding box center [751, 332] width 285 height 29
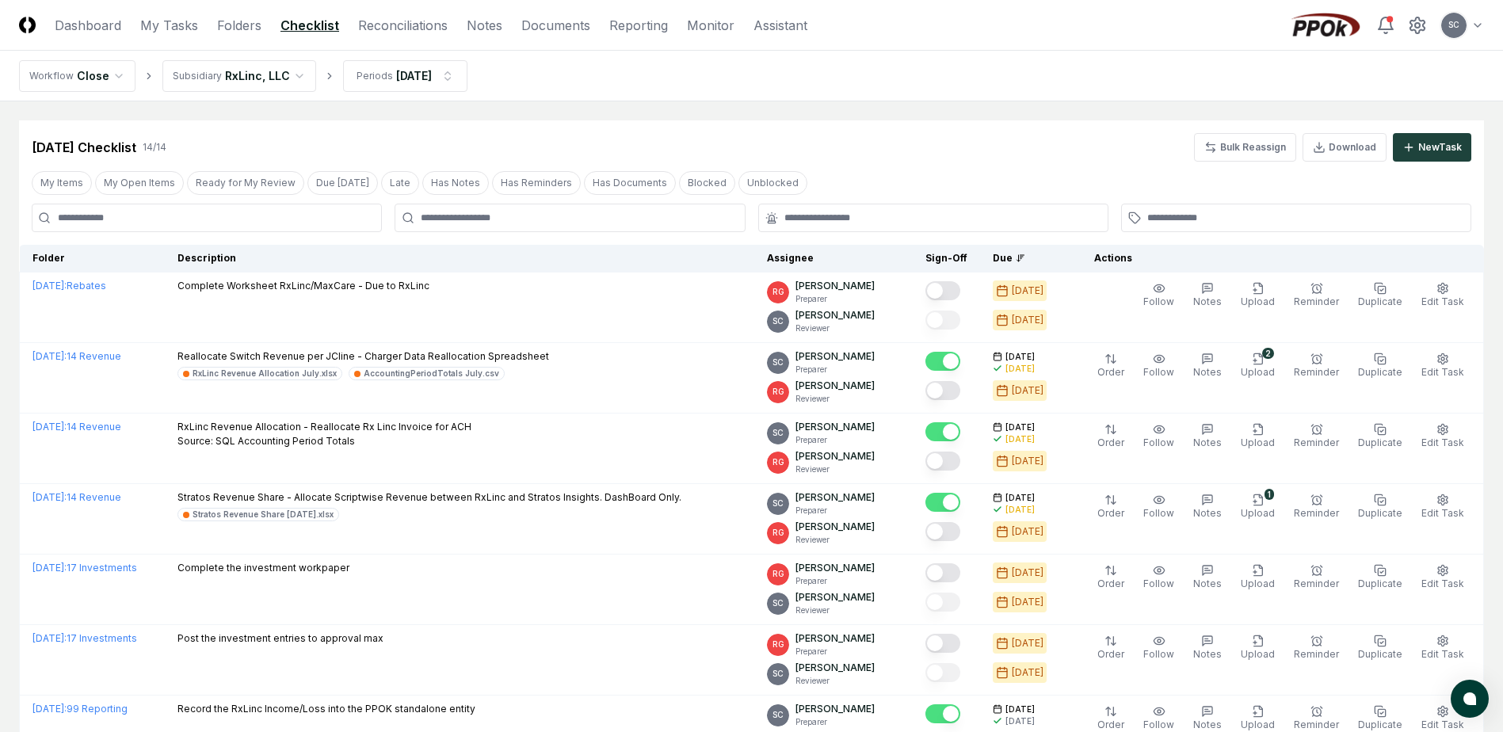
click at [189, 86] on html "CloseCore Dashboard My Tasks Folders Checklist Reconciliations Notes Documents …" at bounding box center [751, 687] width 1503 height 1374
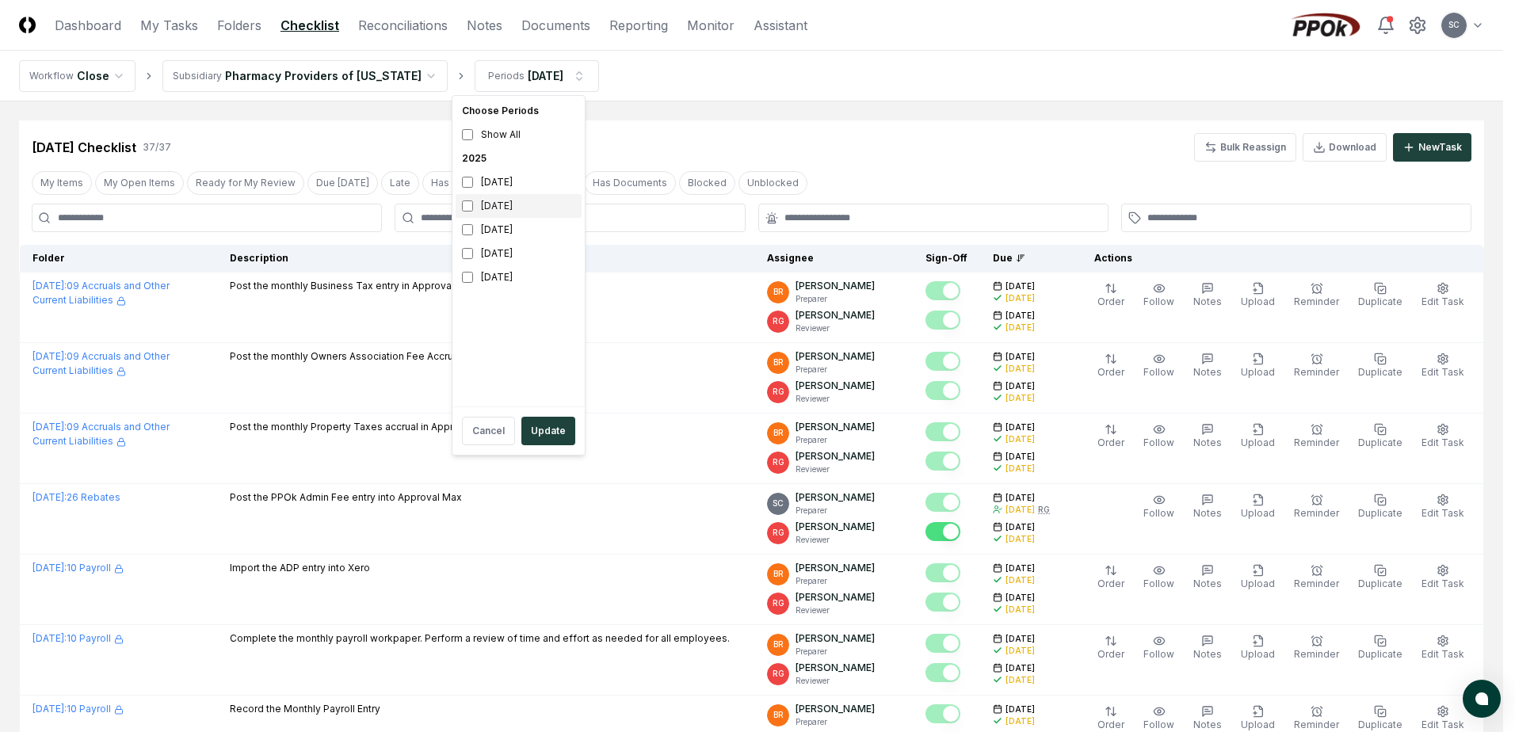
click at [477, 211] on div "[DATE]" at bounding box center [519, 206] width 126 height 24
click at [475, 229] on div "[DATE]" at bounding box center [519, 230] width 126 height 24
click at [543, 437] on button "Update" at bounding box center [548, 431] width 54 height 29
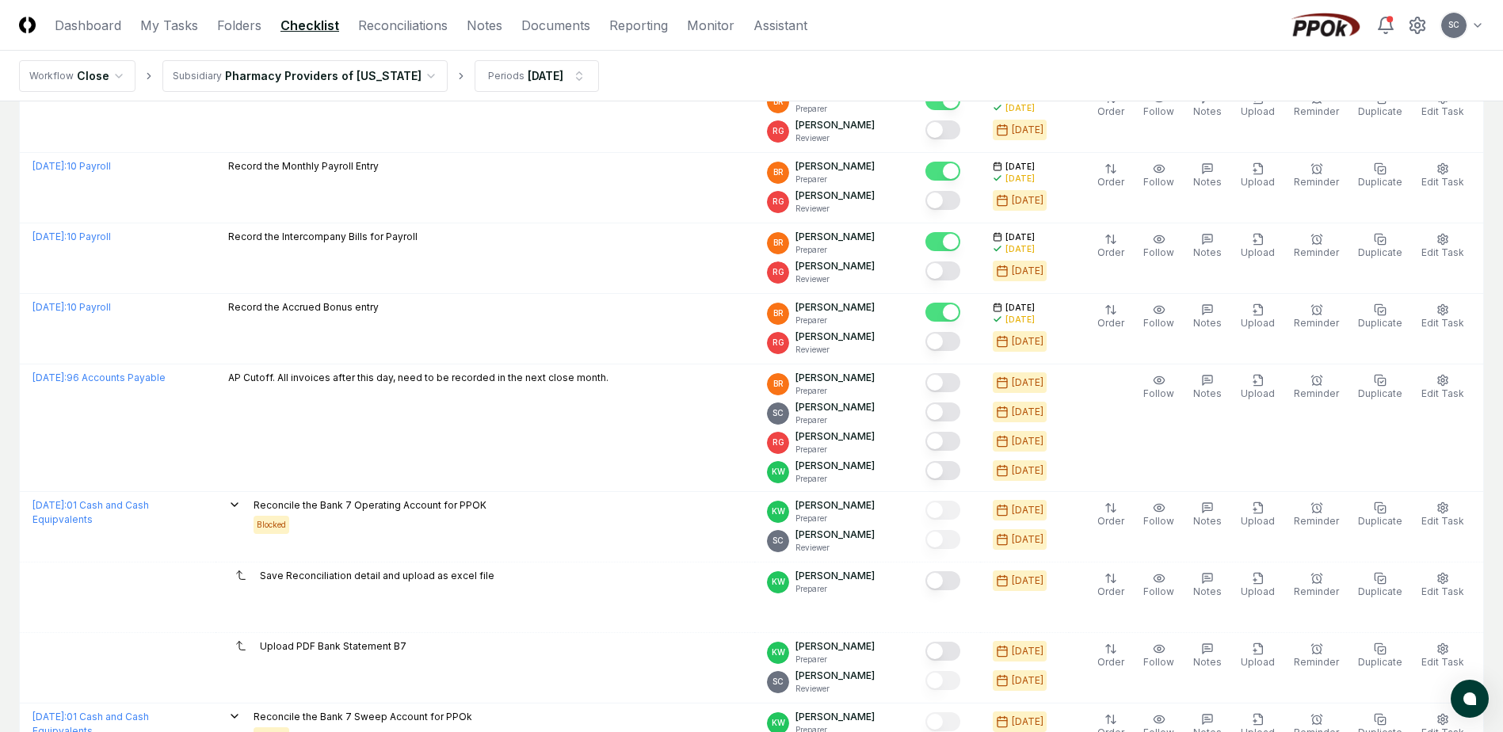
scroll to position [555, 0]
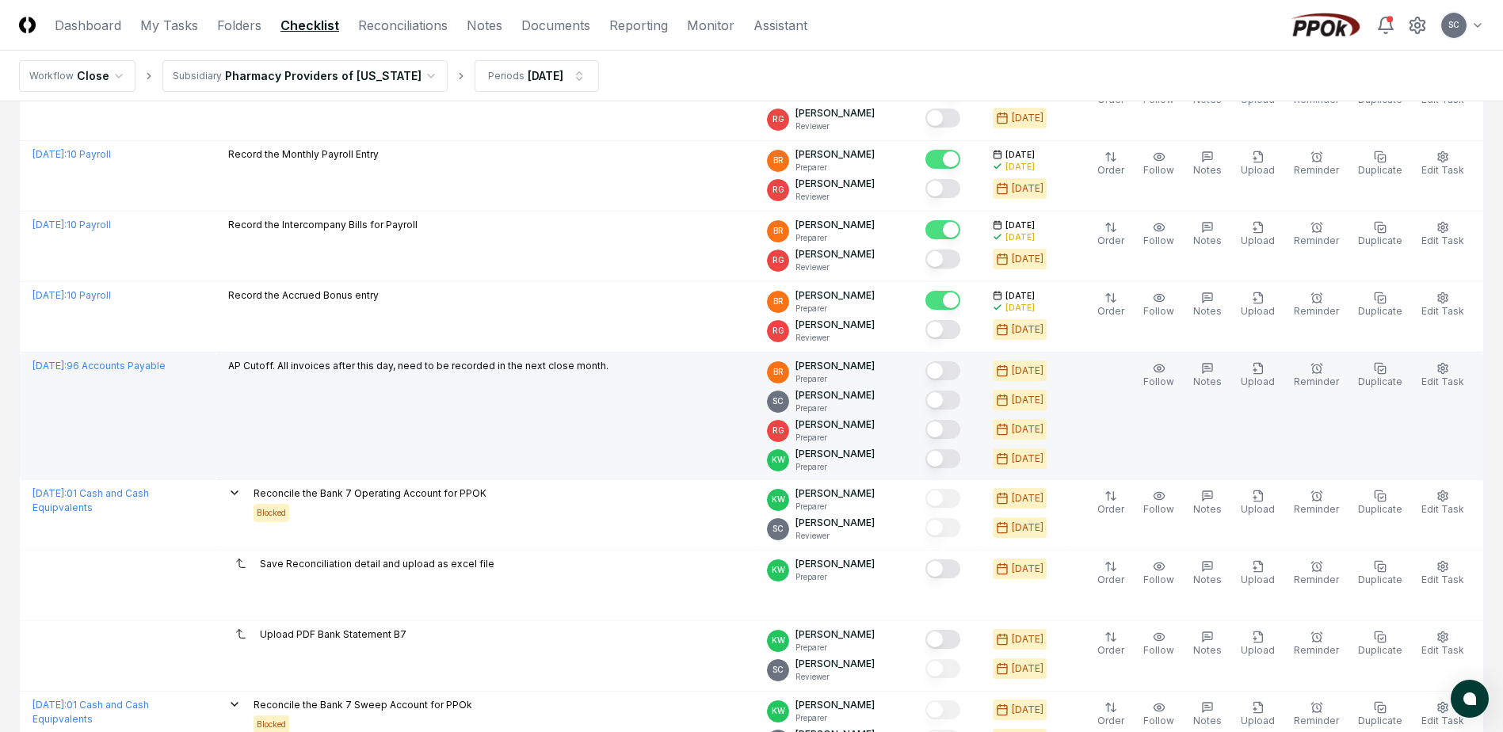
click at [960, 396] on button "Mark complete" at bounding box center [942, 400] width 35 height 19
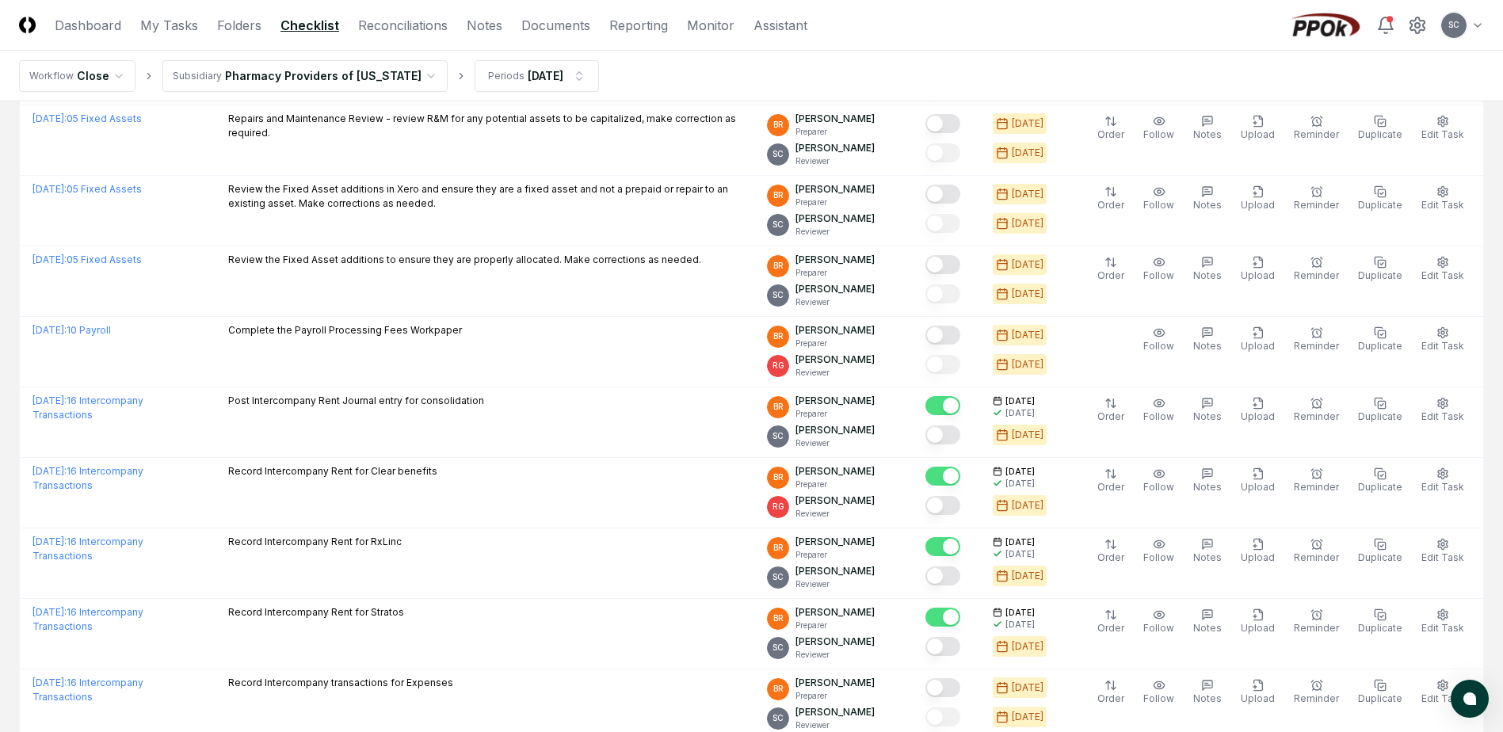
scroll to position [1822, 0]
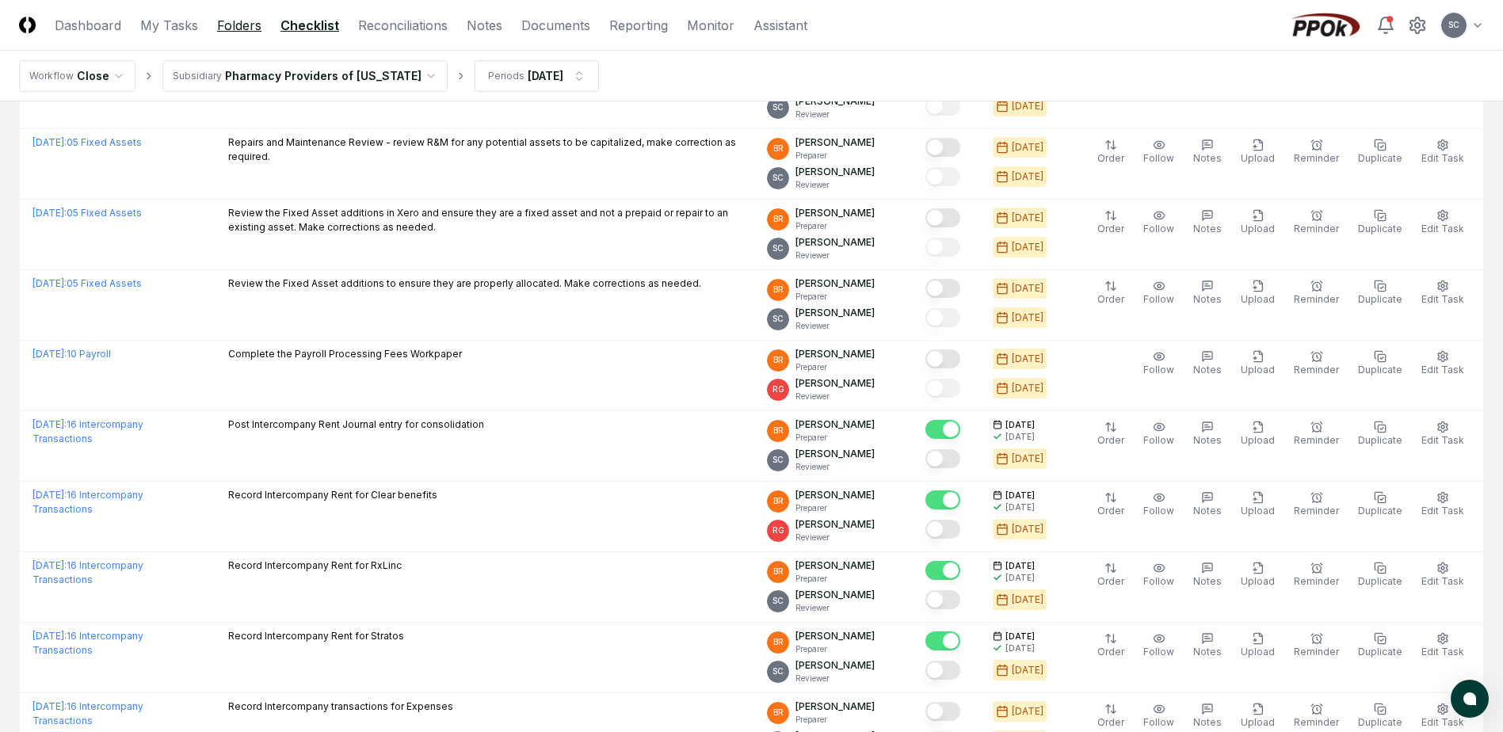
click at [234, 23] on link "Folders" at bounding box center [239, 25] width 44 height 19
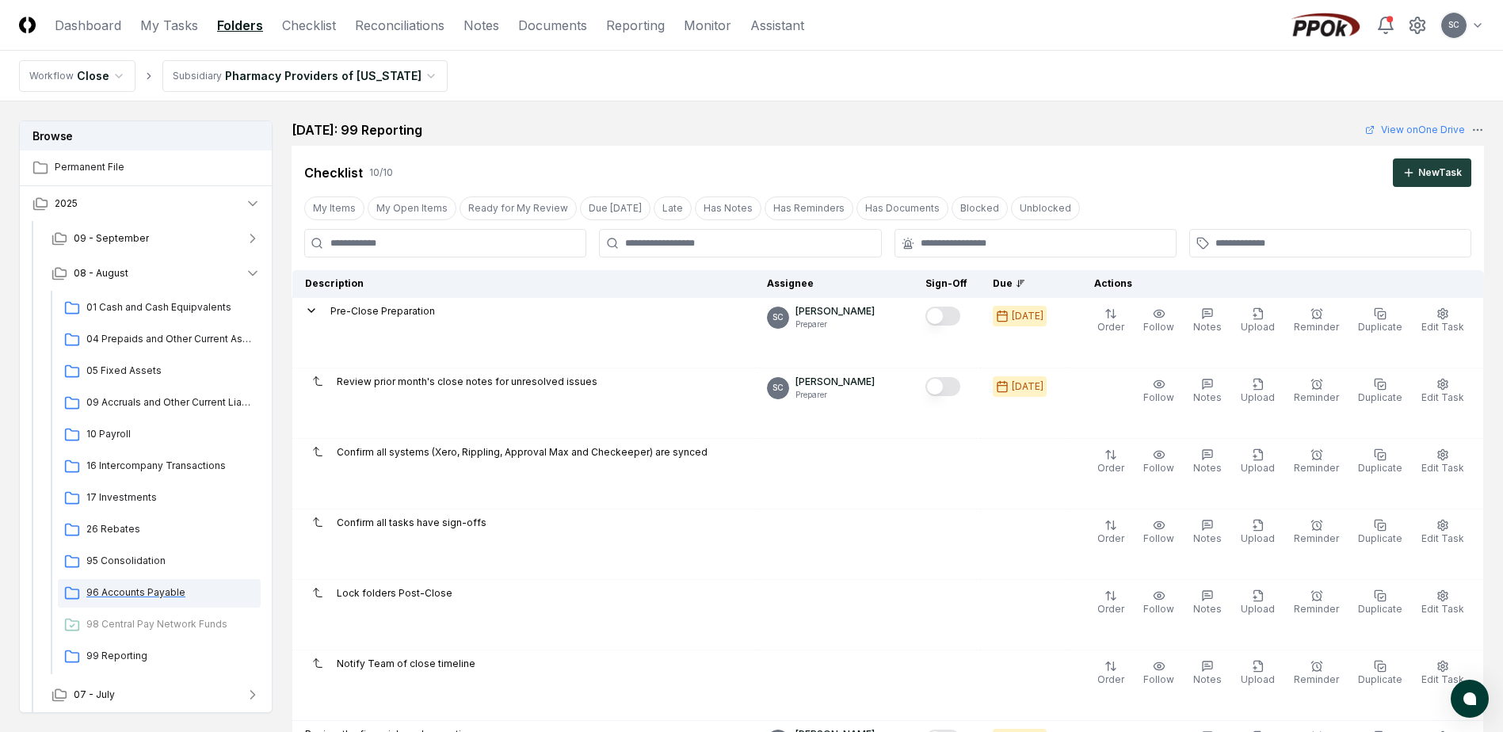
click at [120, 585] on span "96 Accounts Payable" at bounding box center [170, 592] width 168 height 14
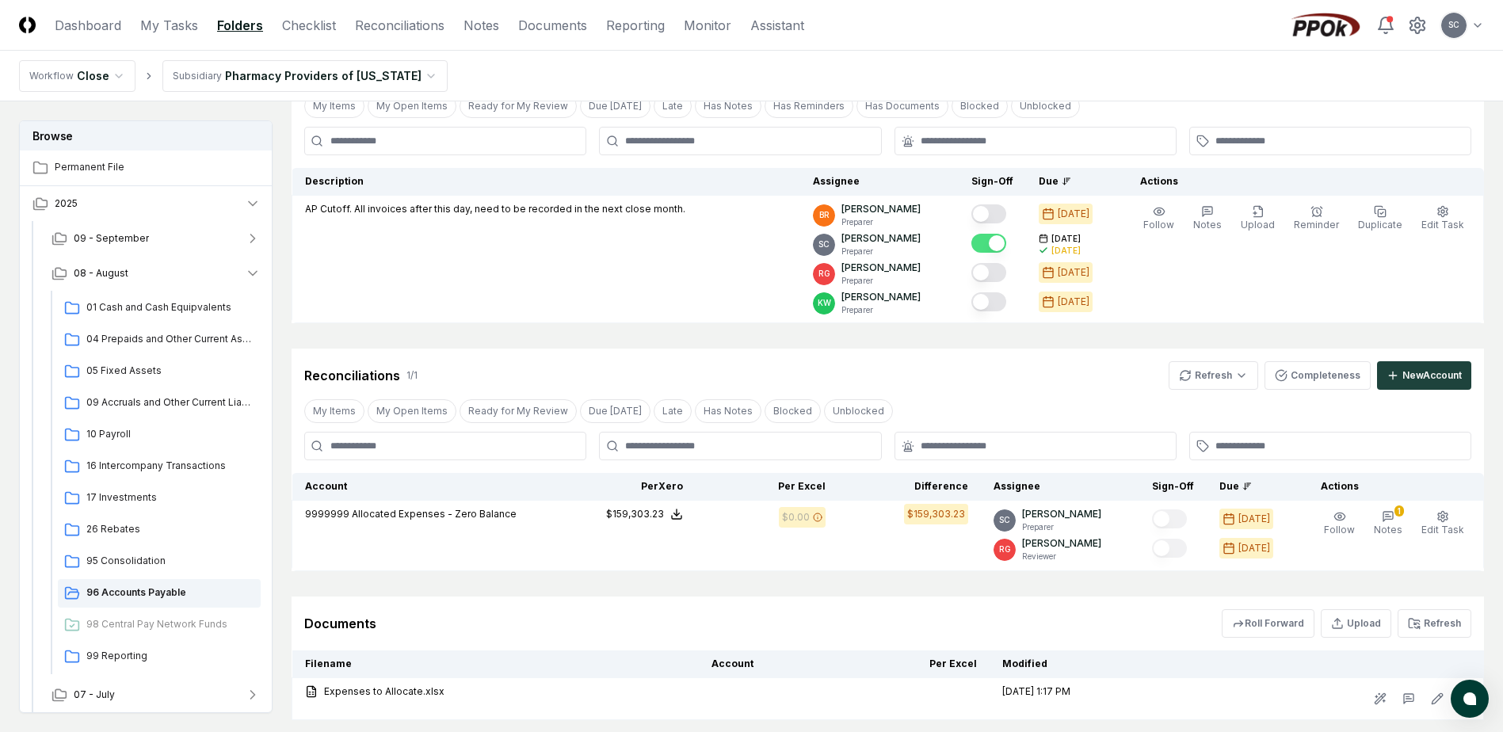
scroll to position [204, 0]
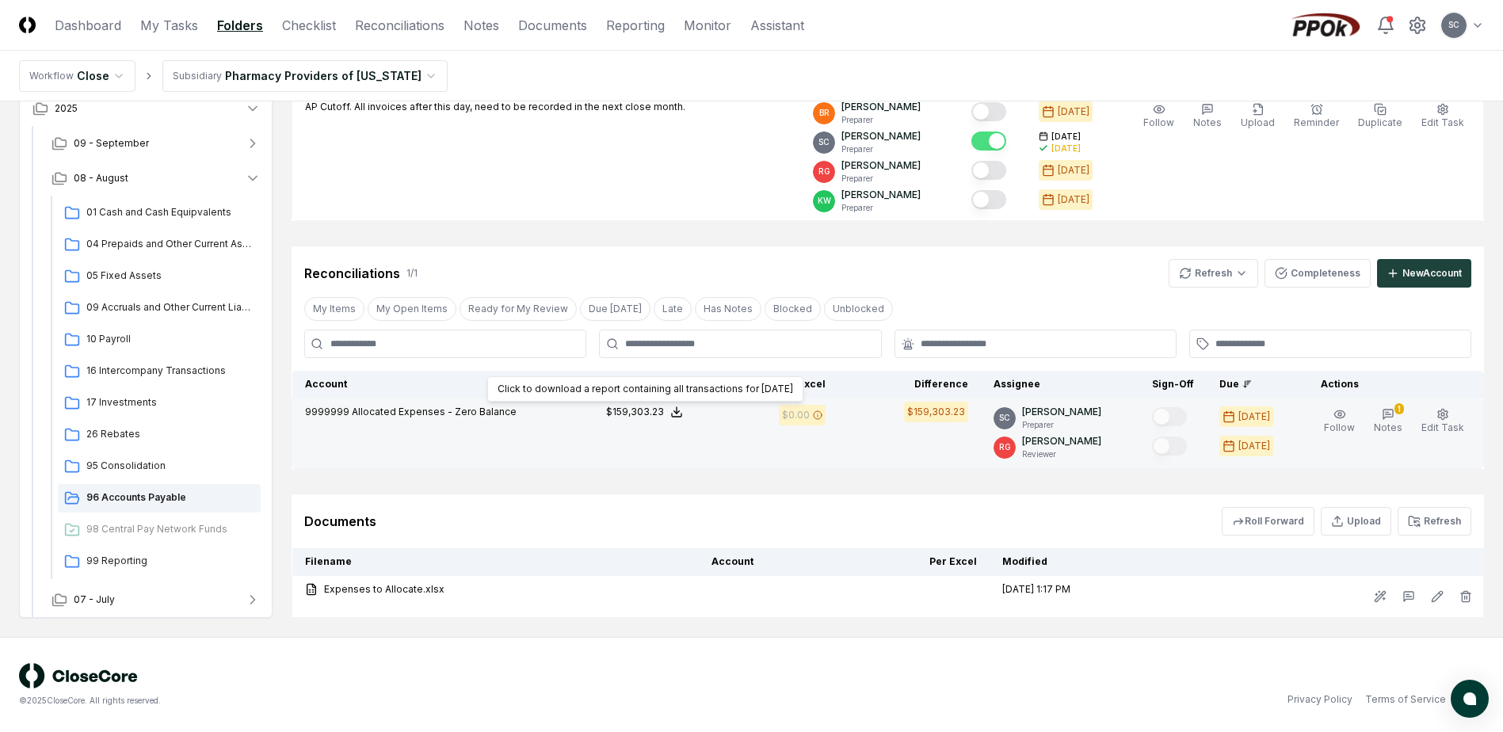
click at [659, 414] on div "$159,303.23" at bounding box center [635, 412] width 58 height 14
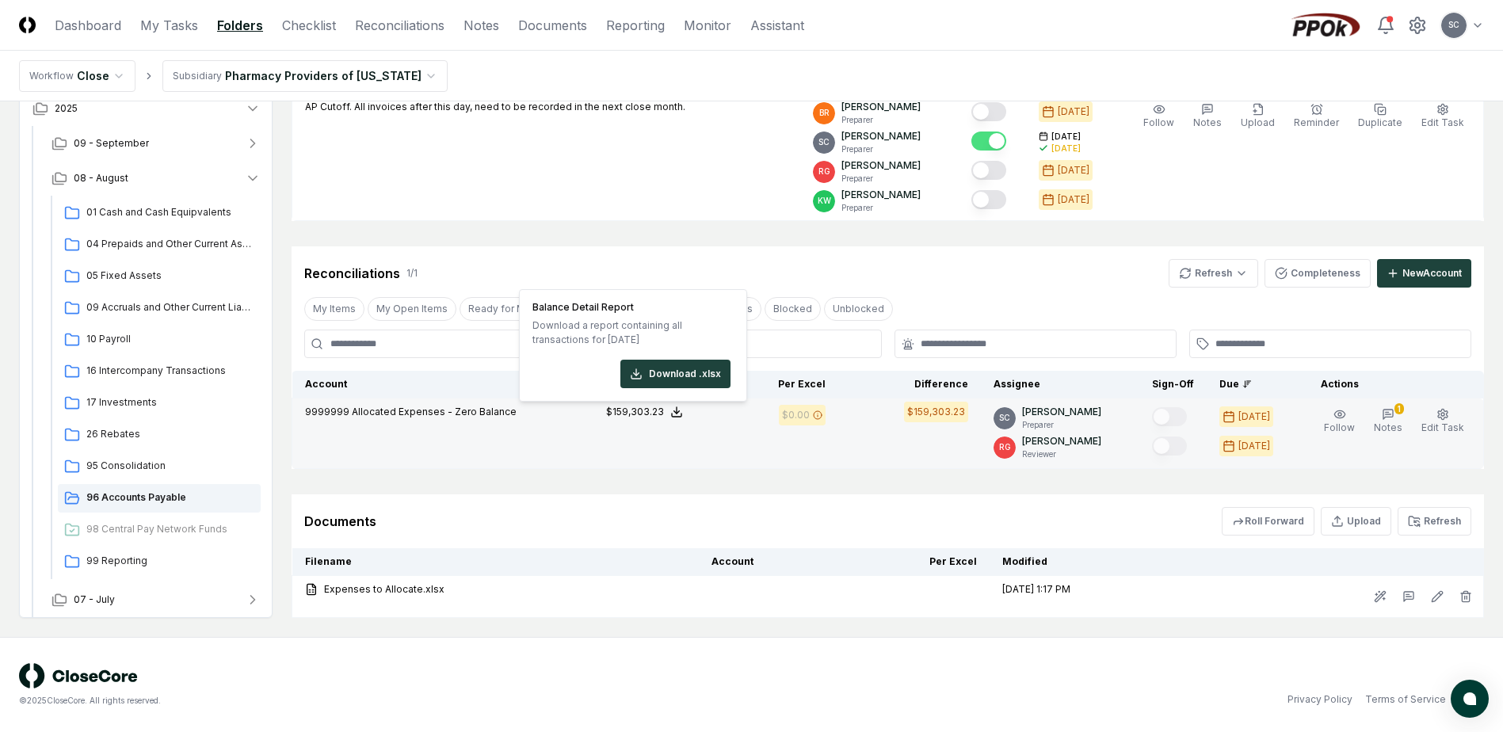
drag, startPoint x: 665, startPoint y: 376, endPoint x: 468, endPoint y: 446, distance: 209.2
click at [432, 444] on tr "9999999 Allocated Expenses - Zero Balance Xero : $159,303.23 Excel: - Fixed Bal…" at bounding box center [887, 433] width 1191 height 71
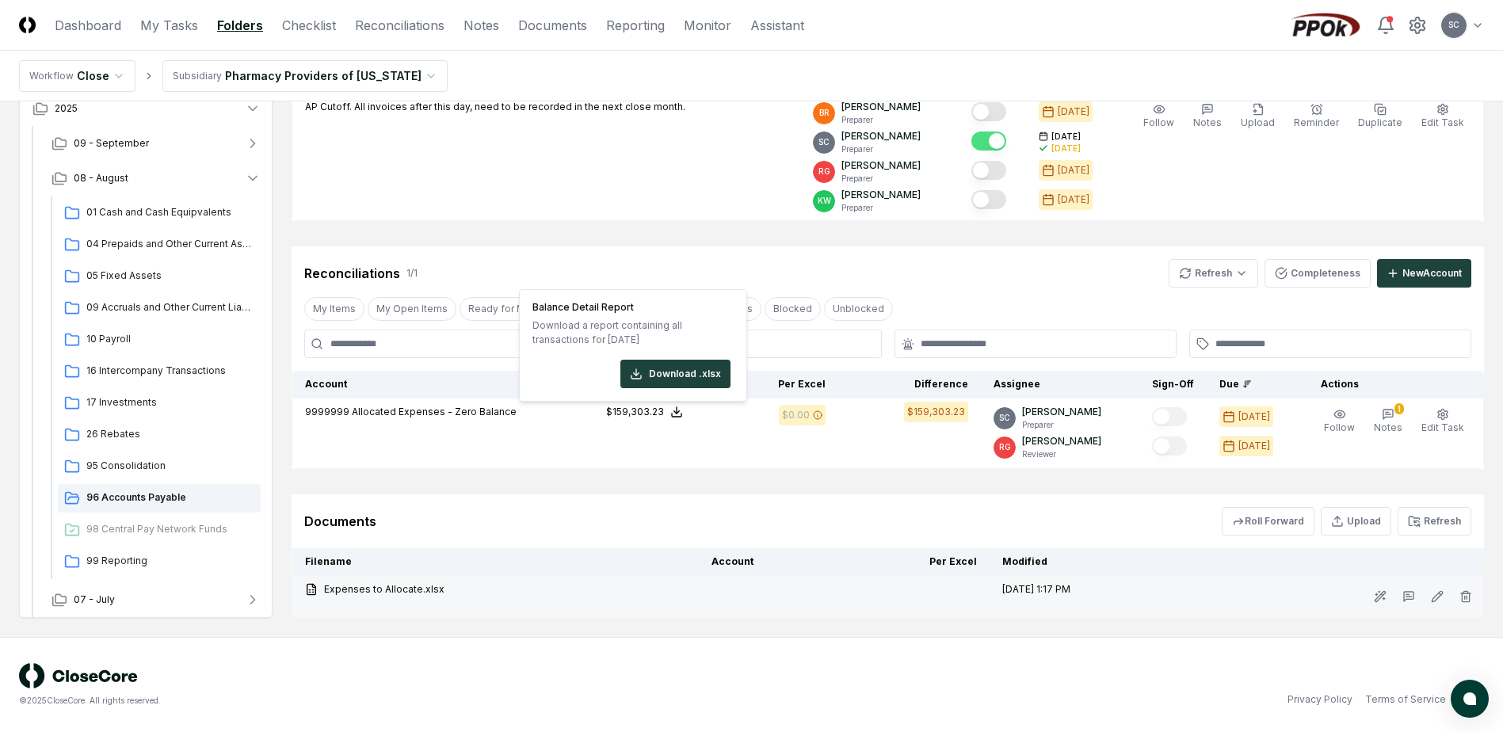
click at [387, 597] on td "Expenses to Allocate.xlsx" at bounding box center [495, 597] width 406 height 42
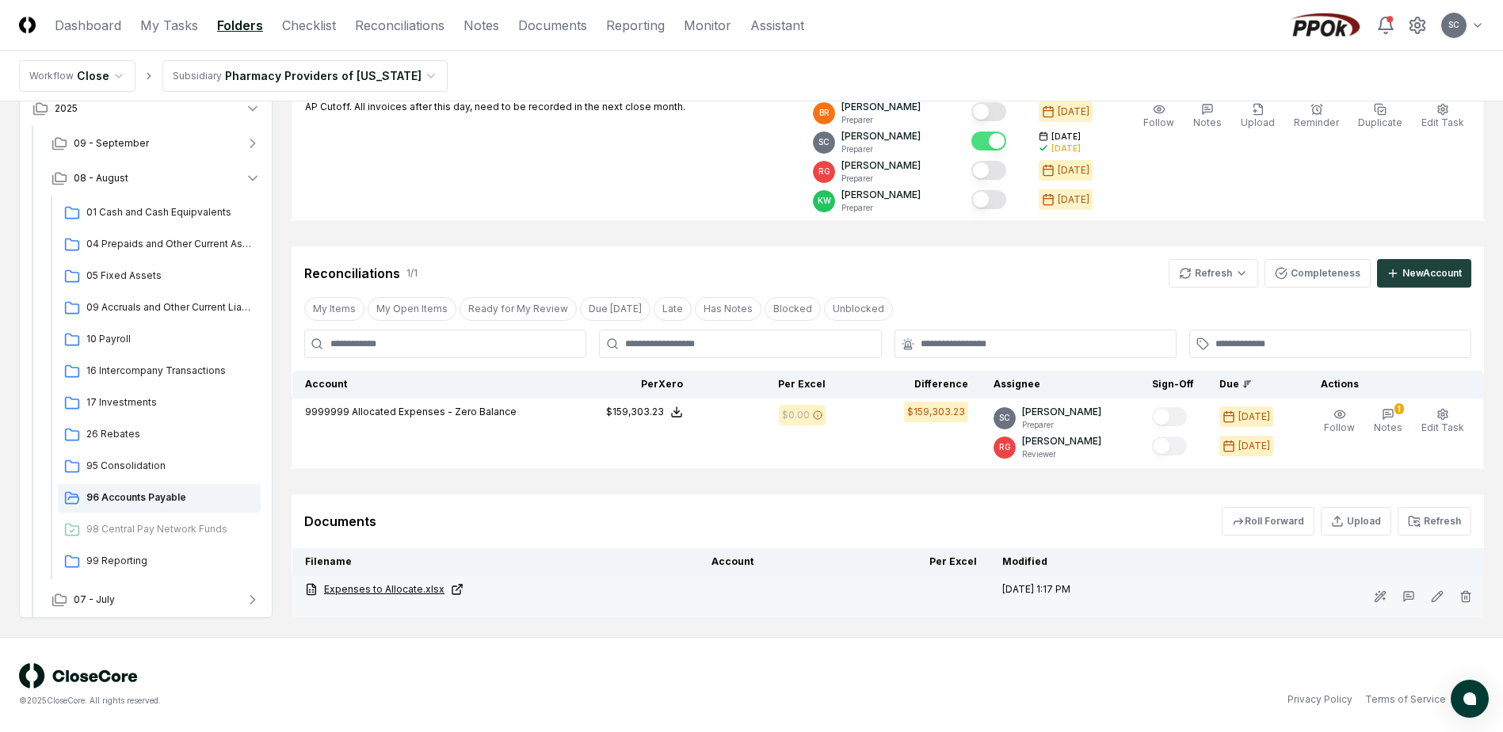
click at [389, 593] on link "Expenses to Allocate.xlsx" at bounding box center [495, 589] width 381 height 14
